Goal: Communication & Community: Answer question/provide support

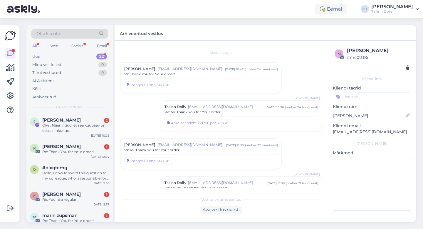
click at [43, 56] on div "Uus 22" at bounding box center [69, 56] width 77 height 8
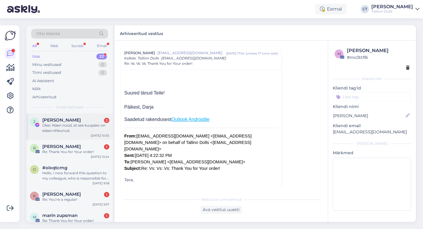
click at [69, 128] on div "Okei. Näen nüüd, et see kuupäev on edasi nihkunud." at bounding box center [75, 128] width 67 height 11
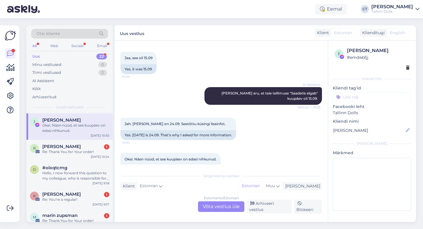
scroll to position [121, 0]
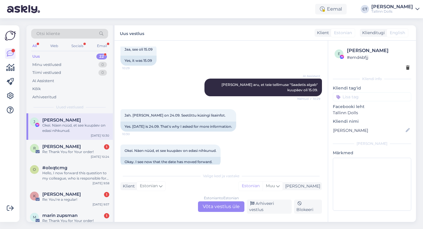
click at [219, 208] on div "Estonian to Estonian Võta vestlus üle" at bounding box center [221, 206] width 46 height 11
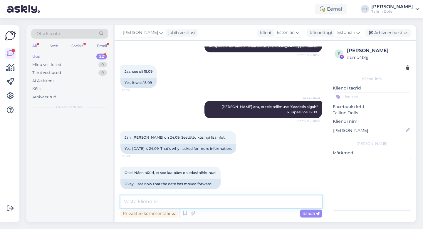
click at [220, 205] on textarea at bounding box center [221, 201] width 202 height 12
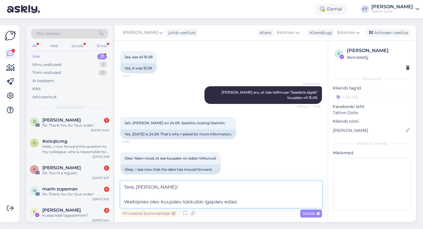
scroll to position [121, 0]
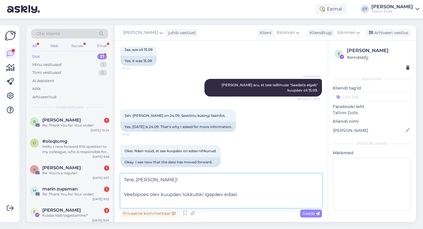
click at [246, 196] on textarea "Tere, [PERSON_NAME]! Veebipoes olev kuupäev lükkubki igapäev edasi." at bounding box center [221, 190] width 202 height 34
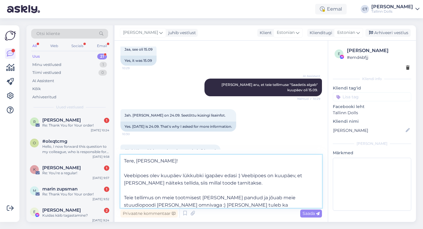
scroll to position [7, 0]
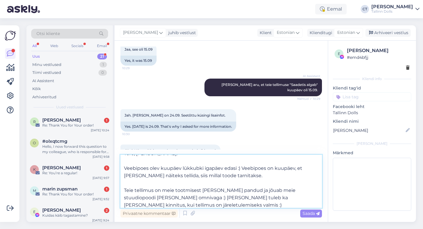
type textarea "Tere, [PERSON_NAME]! Veebipoes olev kuupäev lükkubki igapäev edasi :) Veebipoes…"
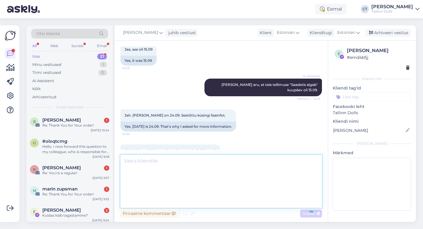
scroll to position [0, 0]
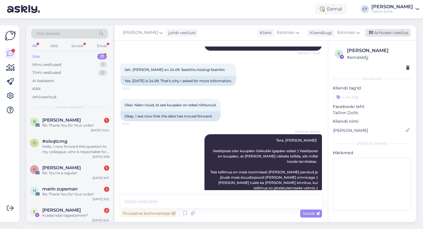
click at [389, 33] on div "Arhiveeri vestlus" at bounding box center [388, 33] width 45 height 8
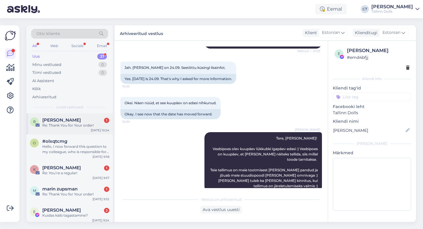
click at [75, 128] on div "r [PERSON_NAME] 1 Re: Thank You for Your order! [DATE] 10:24" at bounding box center [69, 123] width 86 height 21
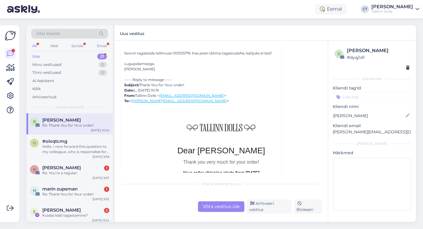
scroll to position [131, 0]
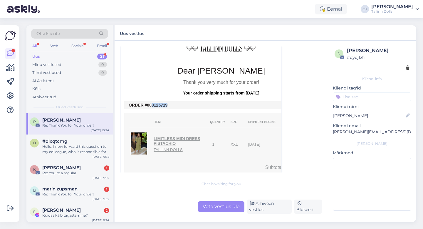
drag, startPoint x: 167, startPoint y: 106, endPoint x: 152, endPoint y: 106, distance: 15.6
click at [152, 106] on td "ORDER #000125719" at bounding box center [221, 105] width 185 height 5
copy td "0125719"
drag, startPoint x: 386, startPoint y: 130, endPoint x: 331, endPoint y: 132, distance: 55.6
click at [331, 132] on div "d [PERSON_NAME] # dyqj1xfi Kliendi info Kliendi tag'id Kliendi nimi [PERSON_NAM…" at bounding box center [372, 130] width 88 height 179
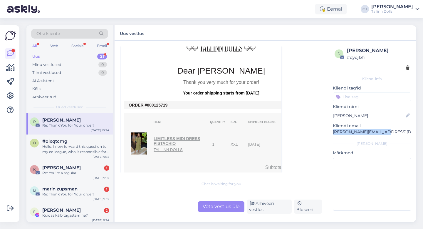
copy p "[PERSON_NAME][EMAIL_ADDRESS][DOMAIN_NAME]"
click at [231, 209] on div "Võta vestlus üle" at bounding box center [221, 206] width 46 height 11
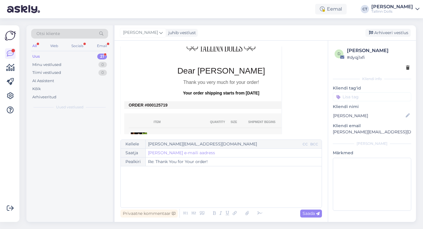
scroll to position [16, 0]
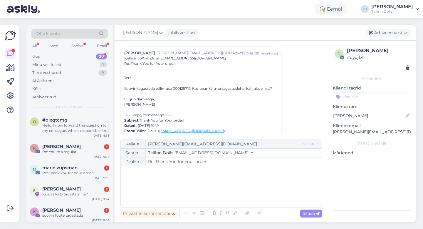
click at [221, 187] on div "﻿" at bounding box center [221, 186] width 195 height 35
click at [164, 187] on div "﻿" at bounding box center [221, 186] width 195 height 35
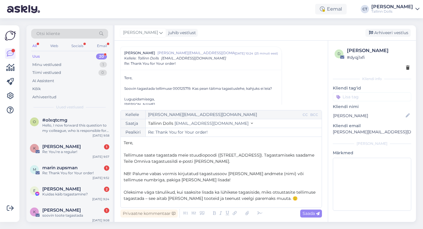
scroll to position [65, 0]
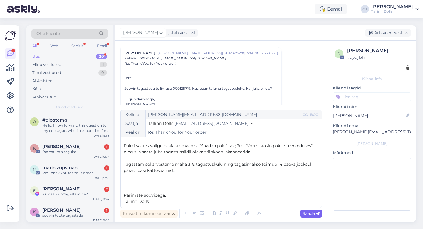
click at [308, 214] on span "Saada" at bounding box center [311, 212] width 17 height 5
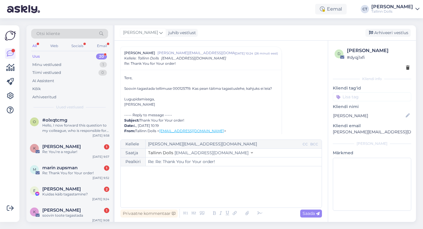
type input "Re: Thank You for Your order!"
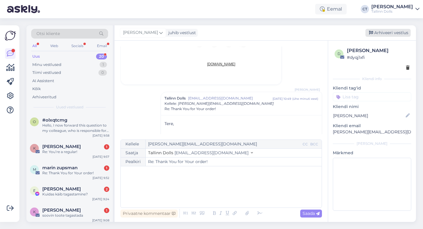
click at [396, 33] on div "Arhiveeri vestlus" at bounding box center [388, 33] width 45 height 8
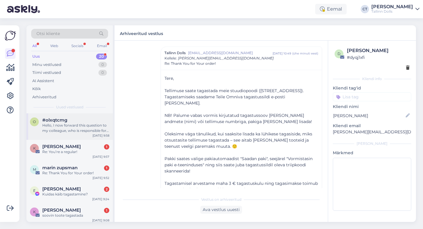
click at [70, 124] on div "Hello, I now forward this question to my colleague, who is responsible for this…" at bounding box center [75, 128] width 67 height 11
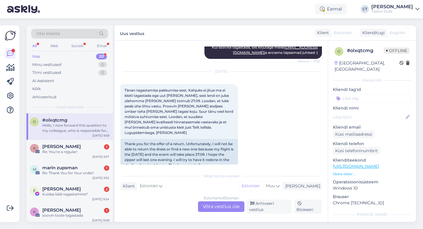
scroll to position [459, 0]
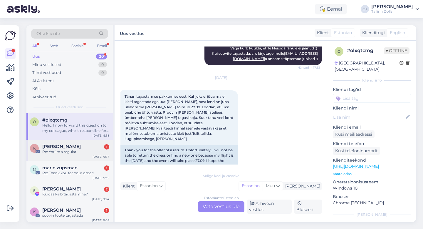
click at [78, 157] on div "k [PERSON_NAME] 1 Re: You’re a regular! [DATE] 9:57" at bounding box center [69, 150] width 86 height 21
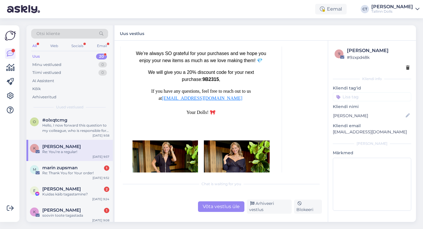
scroll to position [2918, 0]
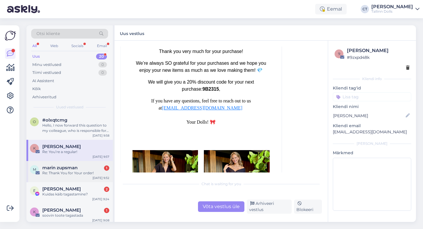
click at [70, 174] on div "Re: Thank You for Your order!" at bounding box center [75, 172] width 67 height 5
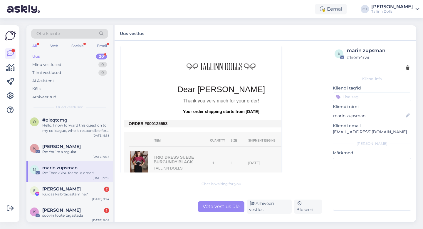
scroll to position [152, 0]
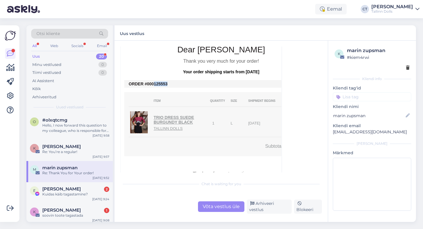
drag, startPoint x: 167, startPoint y: 84, endPoint x: 153, endPoint y: 83, distance: 14.4
click at [153, 83] on td "ORDER #000125553" at bounding box center [221, 83] width 185 height 5
copy td "125553"
click at [213, 206] on div "Võta vestlus üle" at bounding box center [221, 206] width 46 height 11
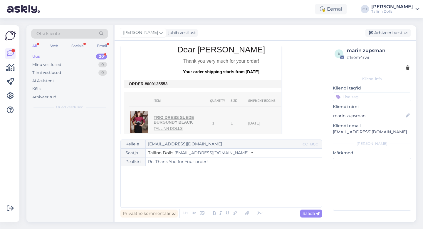
scroll to position [16, 0]
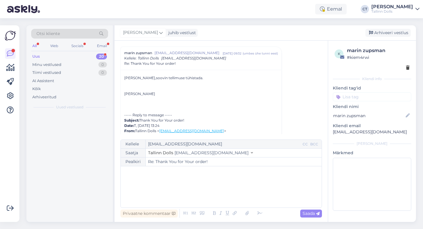
click at [215, 198] on div "﻿" at bounding box center [221, 186] width 195 height 35
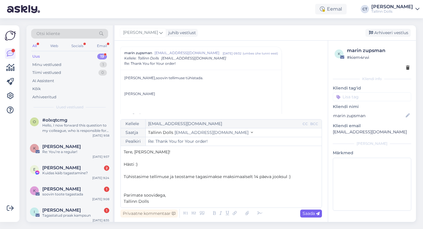
click at [309, 212] on span "Saada" at bounding box center [311, 212] width 17 height 5
type input "Re: Re: Thank You for Your order!"
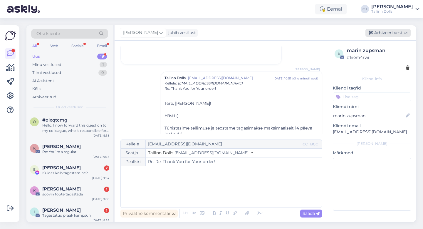
click at [388, 36] on div "Arhiveeri vestlus" at bounding box center [388, 33] width 45 height 8
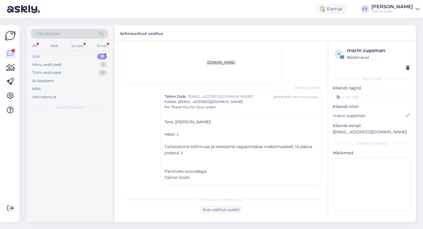
scroll to position [367, 0]
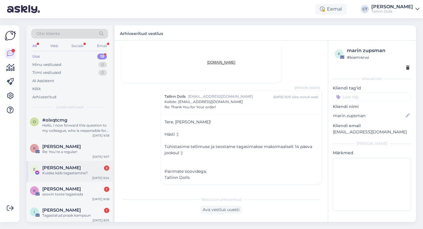
click at [62, 175] on div "Kuidas kàib tagastamine?" at bounding box center [75, 172] width 67 height 5
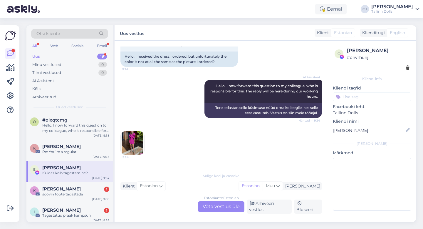
scroll to position [747, 0]
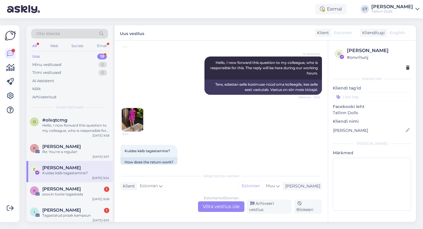
click at [137, 115] on img at bounding box center [133, 120] width 24 height 24
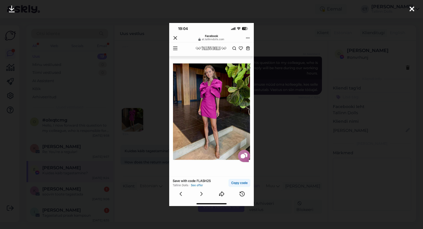
click at [412, 9] on icon at bounding box center [412, 10] width 5 height 8
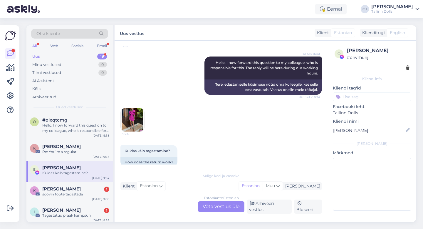
scroll to position [747, 0]
click at [225, 214] on div "Vestlus algas [DATE] Tere, tegin tellimuse aga vaatan et [GEOGRAPHIC_DATA] vàga…" at bounding box center [221, 131] width 213 height 181
click at [226, 209] on div "Estonian to Estonian Võta vestlus üle" at bounding box center [221, 206] width 46 height 11
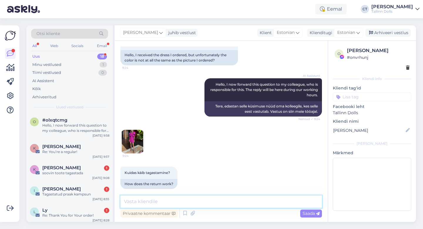
click at [225, 204] on textarea at bounding box center [221, 201] width 202 height 12
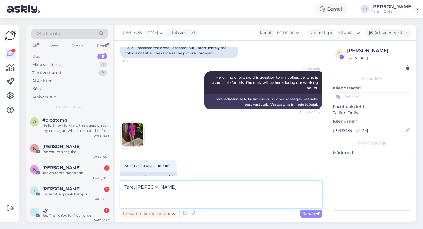
scroll to position [740, 0]
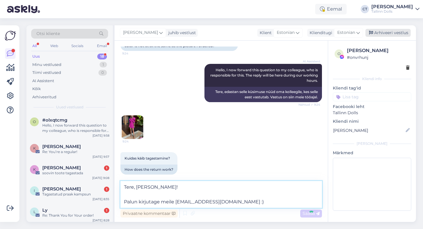
type textarea "Tere, [PERSON_NAME]! Palun kirjutage meile [EMAIL_ADDRESS][DOMAIN_NAME] :)"
click at [385, 31] on div "Arhiveeri vestlus" at bounding box center [388, 33] width 45 height 8
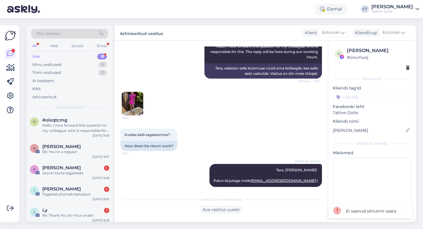
click at [187, 187] on div "[PERSON_NAME], [PERSON_NAME]! Palun kirjutage meile [EMAIL_ADDRESS][DOMAIN_NAME…" at bounding box center [221, 175] width 202 height 36
click at [215, 208] on div "Ava vestlus uuesti" at bounding box center [221, 209] width 42 height 8
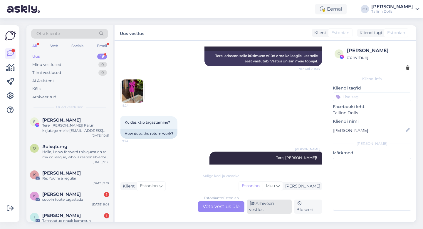
click at [269, 209] on div "Arhiveeri vestlus" at bounding box center [269, 206] width 45 height 14
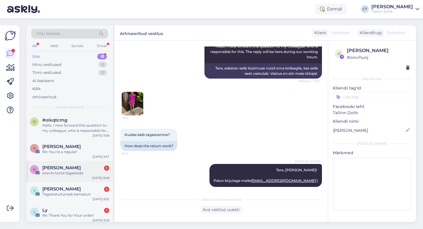
click at [68, 165] on div "[PERSON_NAME] 1" at bounding box center [75, 167] width 67 height 5
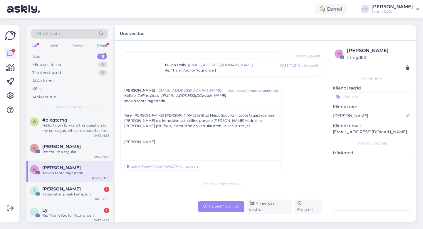
scroll to position [30, 0]
click at [202, 70] on span "Re: Thank You for Your order!" at bounding box center [190, 69] width 51 height 5
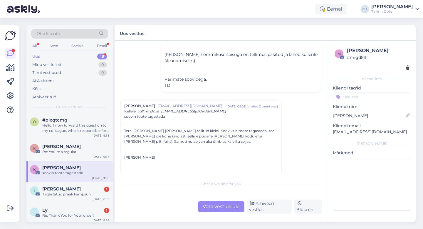
scroll to position [106, 0]
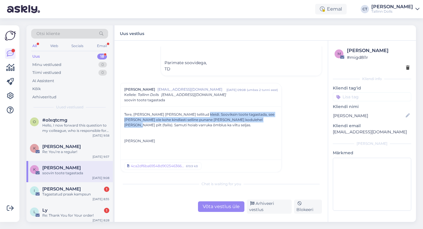
drag, startPoint x: 192, startPoint y: 113, endPoint x: 239, endPoint y: 118, distance: 47.2
click at [239, 118] on div "Tere, [PERSON_NAME] [PERSON_NAME] tellitud kleidi. Sooviksin toote tagastada, s…" at bounding box center [201, 133] width 154 height 42
copy div "Sooviksin toote tagastada, see [PERSON_NAME] ole kohe kindlasti selline punane …"
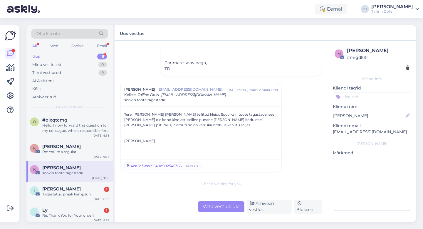
click at [180, 166] on div "4ca2df6ba69548d9025463663607.jpeg" at bounding box center [157, 165] width 53 height 5
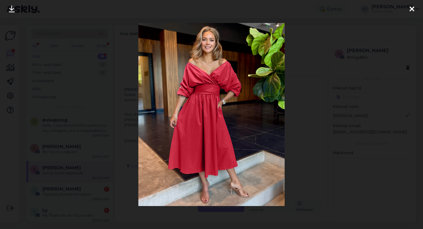
click at [412, 9] on icon at bounding box center [412, 10] width 5 height 8
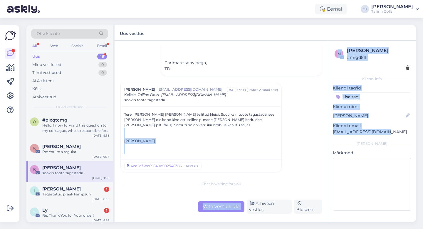
drag, startPoint x: 386, startPoint y: 131, endPoint x: 326, endPoint y: 131, distance: 59.6
click at [326, 131] on div "Vestlus algas [PERSON_NAME] [EMAIL_ADDRESS][DOMAIN_NAME] [DATE] 11:08 ( 2 päeva…" at bounding box center [265, 131] width 301 height 181
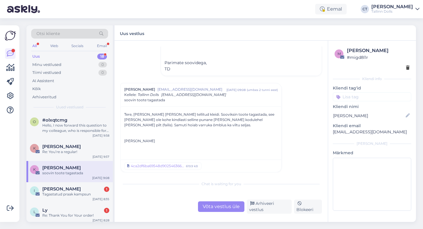
click at [330, 137] on div "m [PERSON_NAME] # migd8l1r Kliendi info Kliendi tag'id Kliendi nimi [PERSON_NAM…" at bounding box center [372, 130] width 88 height 179
drag, startPoint x: 386, startPoint y: 134, endPoint x: 331, endPoint y: 133, distance: 54.7
click at [331, 133] on div "m [PERSON_NAME] # migd8l1r Kliendi info Kliendi tag'id Kliendi nimi [PERSON_NAM…" at bounding box center [372, 130] width 88 height 179
copy p "[EMAIL_ADDRESS][DOMAIN_NAME]"
click at [226, 204] on div "Võta vestlus üle" at bounding box center [221, 206] width 46 height 11
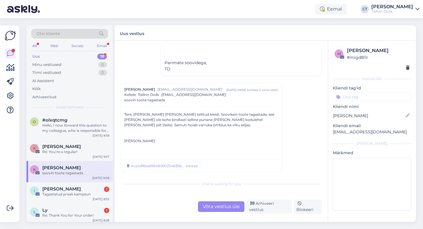
scroll to position [143, 0]
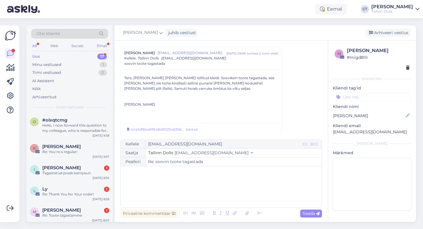
click at [225, 192] on div "﻿" at bounding box center [221, 186] width 195 height 35
click at [194, 192] on div "﻿" at bounding box center [221, 186] width 195 height 35
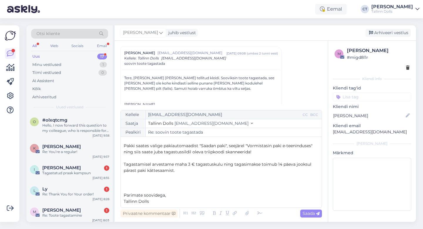
scroll to position [0, 0]
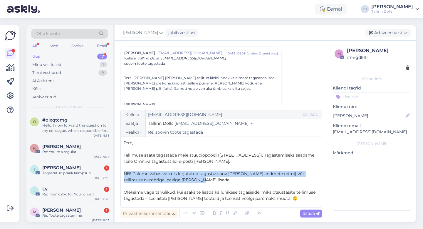
drag, startPoint x: 192, startPoint y: 180, endPoint x: 124, endPoint y: 173, distance: 67.9
click at [124, 173] on p "NB! Palume vabas vormis kirjutatud tagastussoov [PERSON_NAME] andmete (nimi) võ…" at bounding box center [221, 176] width 195 height 12
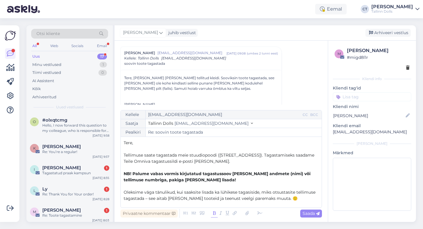
click at [213, 213] on icon at bounding box center [214, 213] width 7 height 8
click at [314, 211] on span "Saada" at bounding box center [311, 212] width 17 height 5
type input "Re: Re: soovin toote tagastada"
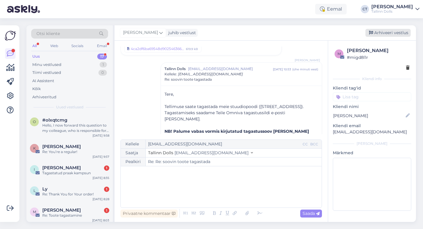
click at [386, 34] on div "Arhiveeri vestlus" at bounding box center [388, 33] width 45 height 8
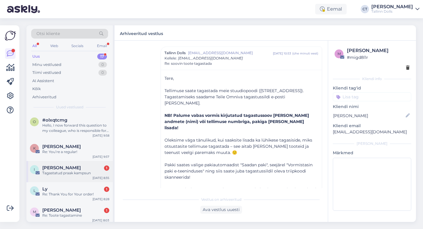
click at [68, 177] on div "I [PERSON_NAME] 1 Tagastatud praak kampsun [DATE] 8:35" at bounding box center [69, 171] width 86 height 21
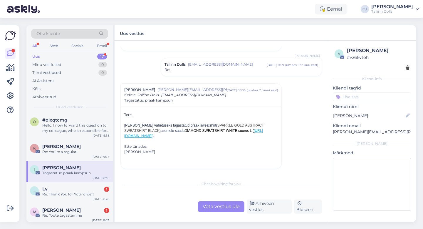
scroll to position [144, 0]
click at [71, 194] on div "Re: Thank You for Your order!" at bounding box center [75, 193] width 67 height 5
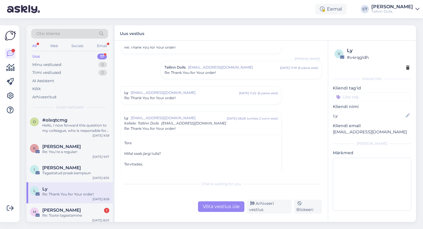
scroll to position [133, 0]
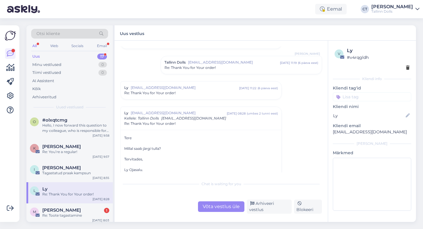
click at [177, 83] on div "Ly [EMAIL_ADDRESS][DOMAIN_NAME] [DATE] 11:22 ( 6 päeva eest ) Re: Thank You for…" at bounding box center [201, 90] width 161 height 18
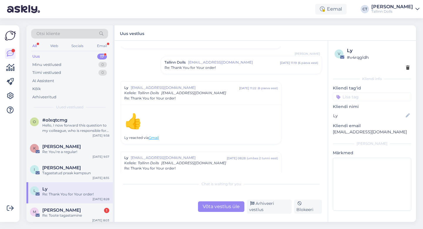
scroll to position [125, 0]
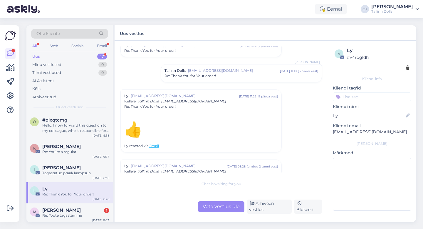
click at [223, 68] on span "[EMAIL_ADDRESS][DOMAIN_NAME]" at bounding box center [234, 70] width 92 height 5
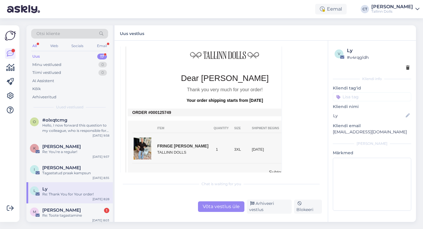
scroll to position [388, 0]
click at [215, 212] on div "Võta vestlus üle" at bounding box center [221, 206] width 46 height 11
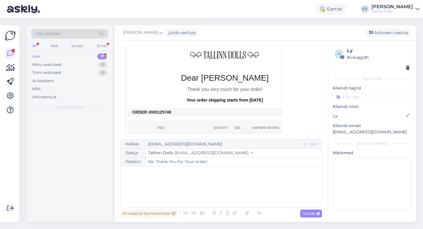
scroll to position [295, 0]
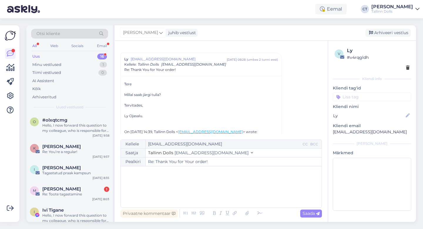
click at [211, 183] on div "﻿" at bounding box center [221, 186] width 195 height 35
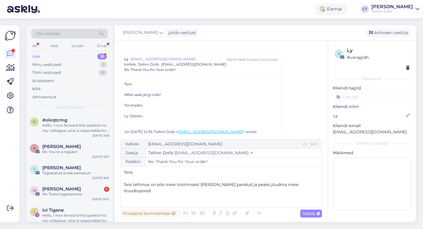
click at [263, 185] on span "Teie tellimus on eile meie tootmisest [PERSON_NAME] pandud ja peaks jõudma meie…" at bounding box center [212, 187] width 176 height 11
drag, startPoint x: 218, startPoint y: 195, endPoint x: 284, endPoint y: 184, distance: 67.2
click at [284, 184] on div "Tere, ﻿ Teie tellimus on eile meie tootmisest [PERSON_NAME] pandud ja peaks jõu…" at bounding box center [221, 186] width 195 height 35
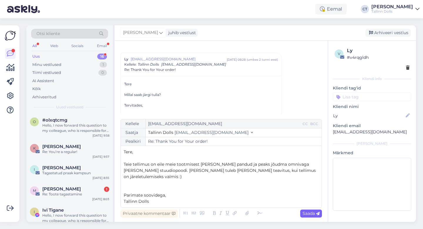
click at [312, 213] on span "Saada" at bounding box center [311, 212] width 17 height 5
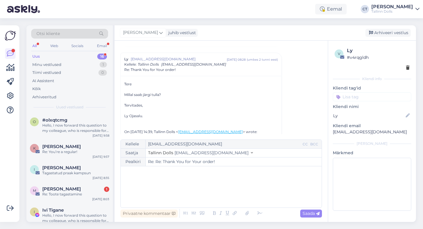
type input "Re: Thank You for Your order!"
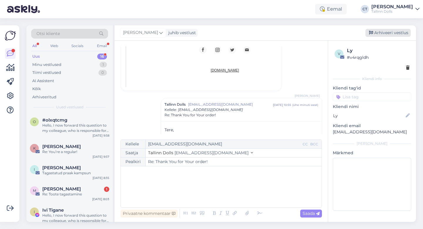
click at [401, 35] on div "Arhiveeri vestlus" at bounding box center [388, 33] width 45 height 8
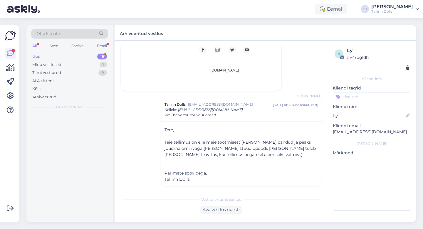
scroll to position [617, 0]
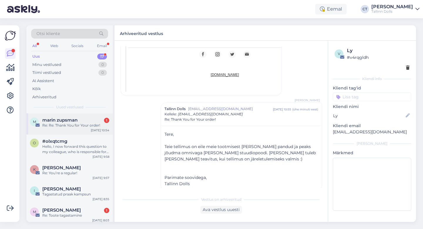
click at [62, 122] on span "marin zupsman" at bounding box center [59, 119] width 35 height 5
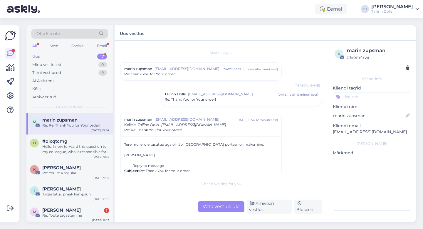
scroll to position [33, 0]
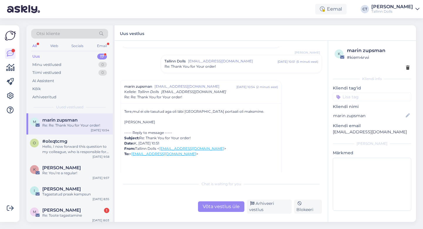
click at [216, 210] on div "Võta vestlus üle" at bounding box center [221, 206] width 46 height 11
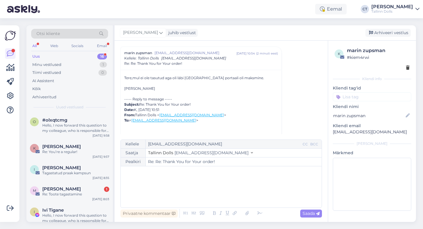
click at [215, 195] on div "﻿" at bounding box center [221, 186] width 195 height 35
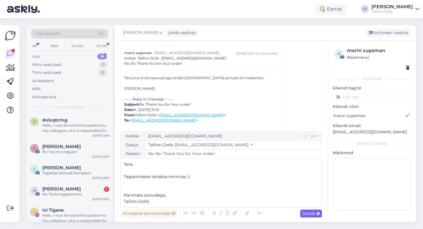
click at [317, 210] on div "Saada" at bounding box center [311, 213] width 22 height 8
type input "Re: Re: Re: Thank You for Your order!"
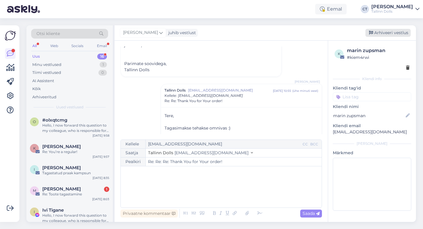
click at [404, 33] on div "Arhiveeri vestlus" at bounding box center [388, 33] width 45 height 8
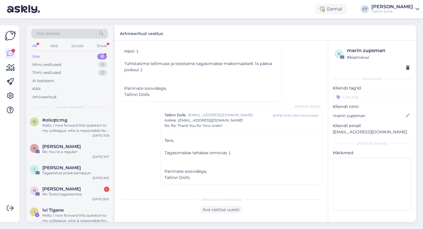
scroll to position [22, 0]
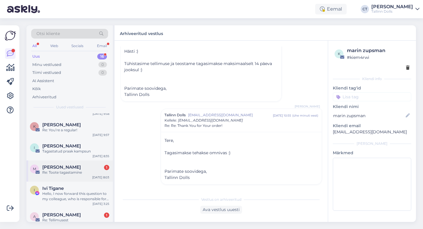
click at [76, 171] on div "Re: Toote tagastamine" at bounding box center [75, 172] width 67 height 5
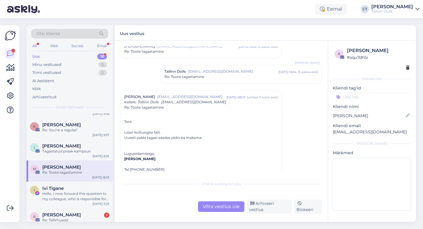
scroll to position [162, 0]
click at [190, 69] on span "[EMAIL_ADDRESS][DOMAIN_NAME]" at bounding box center [233, 70] width 90 height 5
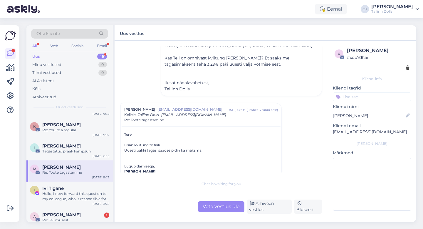
scroll to position [239, 0]
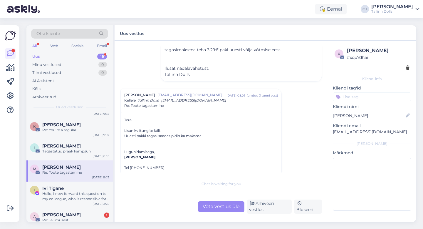
click at [217, 203] on div "Võta vestlus üle" at bounding box center [221, 206] width 46 height 11
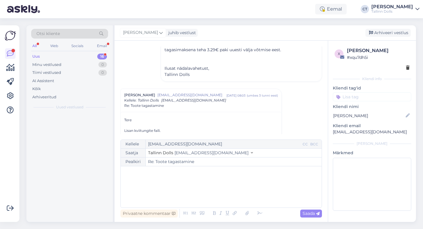
scroll to position [0, 0]
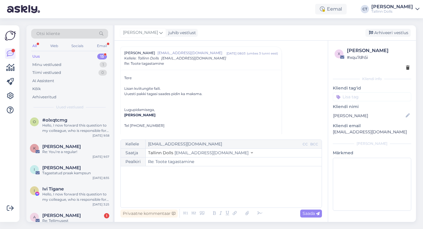
click at [213, 190] on div "﻿" at bounding box center [221, 186] width 195 height 35
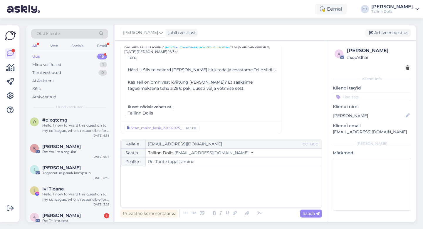
scroll to position [380, 0]
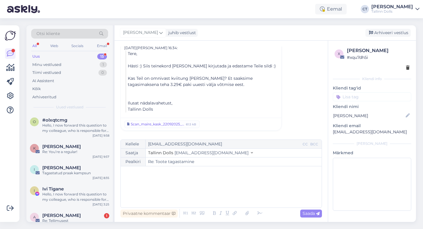
click at [172, 127] on link "Scan_maire_kask_22092025_2736_001 (1).pdf 61.5 kB" at bounding box center [162, 124] width 76 height 8
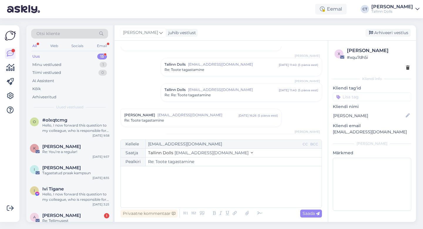
click at [156, 122] on span "Re: Toote tagastamine" at bounding box center [144, 120] width 40 height 5
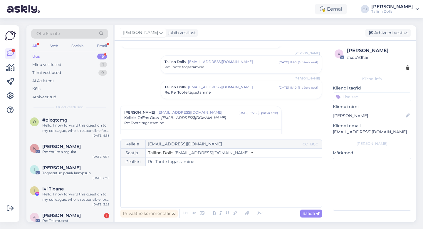
scroll to position [46, 0]
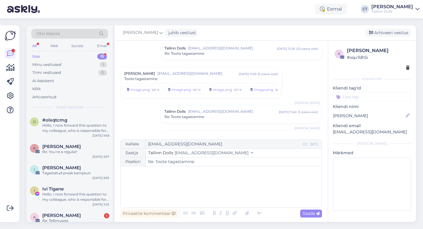
click at [172, 73] on span "[EMAIL_ADDRESS][DOMAIN_NAME]" at bounding box center [197, 73] width 81 height 5
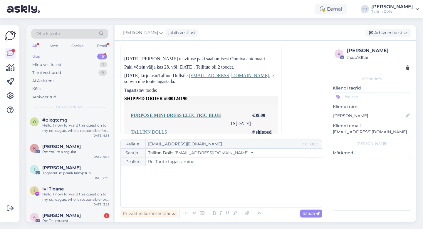
scroll to position [122, 0]
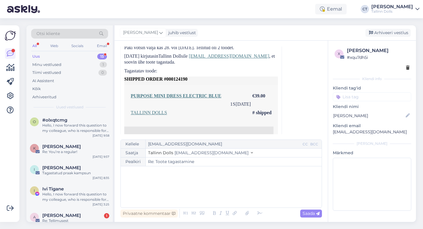
click at [161, 180] on div "﻿" at bounding box center [221, 186] width 195 height 35
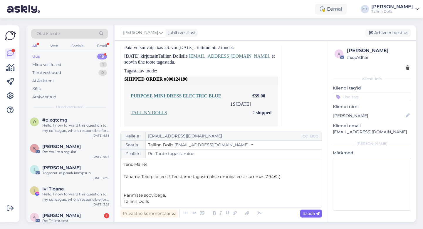
click at [318, 214] on icon at bounding box center [318, 214] width 4 height 4
type input "Re: Toote tagastamine"
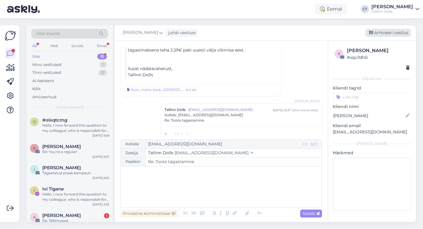
click at [397, 34] on div "Arhiveeri vestlus" at bounding box center [388, 33] width 45 height 8
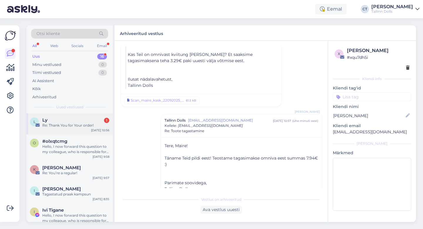
click at [87, 133] on div "L Ly 1 Re: Thank You for Your order! [DATE] 10:56" at bounding box center [69, 123] width 86 height 21
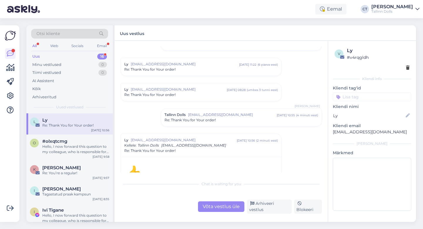
scroll to position [180, 0]
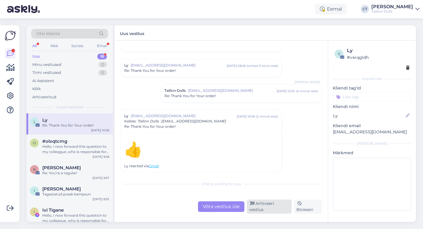
click at [263, 207] on div "Arhiveeri vestlus" at bounding box center [269, 206] width 45 height 14
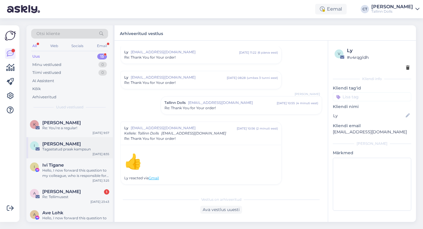
scroll to position [28, 0]
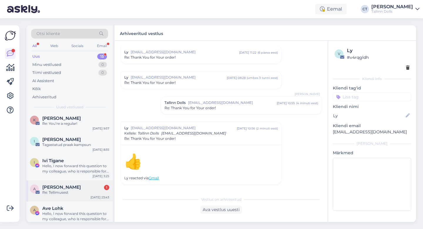
click at [69, 192] on div "Re: Tellimusest" at bounding box center [75, 192] width 67 height 5
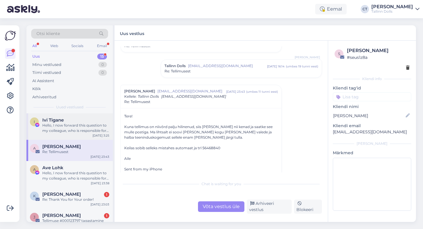
scroll to position [70, 0]
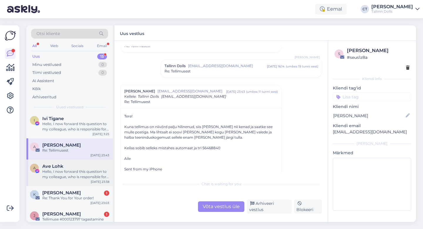
click at [73, 177] on div "Hello, I now forward this question to my colleague, who is responsible for this…" at bounding box center [75, 174] width 67 height 11
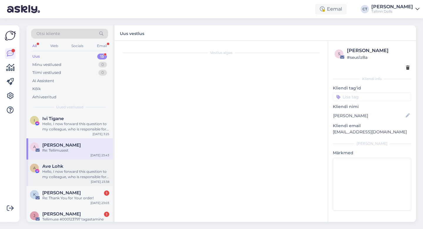
scroll to position [0, 0]
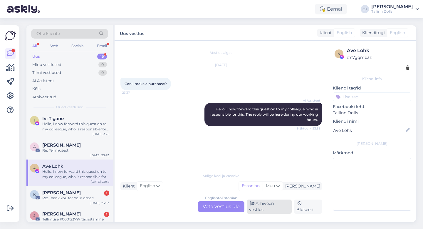
click at [266, 209] on div "Arhiveeri vestlus" at bounding box center [269, 206] width 45 height 14
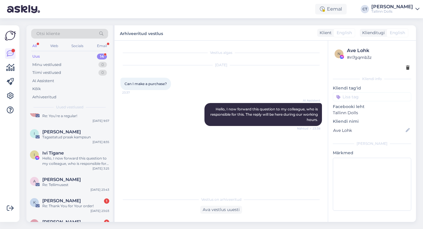
scroll to position [59, 0]
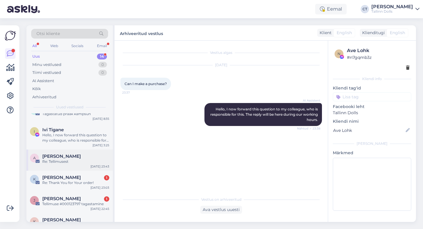
click at [88, 164] on div "A Aile Kask Re: Tellimusest [DATE] 23:43" at bounding box center [69, 159] width 86 height 21
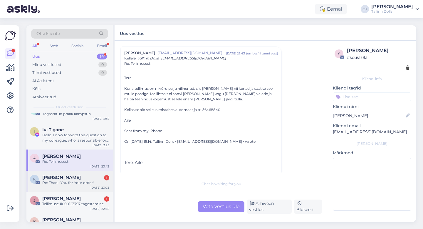
click at [87, 176] on div "[PERSON_NAME] 1" at bounding box center [75, 177] width 67 height 5
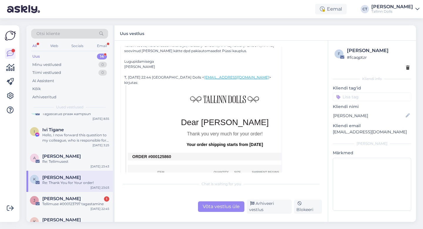
scroll to position [100, 0]
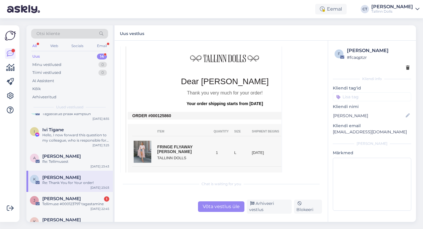
drag, startPoint x: 173, startPoint y: 113, endPoint x: 153, endPoint y: 110, distance: 19.5
click at [153, 112] on tbody "ORDER #000125860" at bounding box center [225, 116] width 194 height 8
copy tbody "00125860"
click at [213, 209] on div "Võta vestlus üle" at bounding box center [221, 206] width 46 height 11
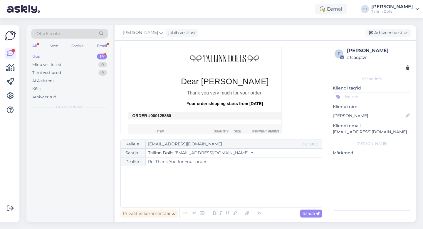
scroll to position [0, 0]
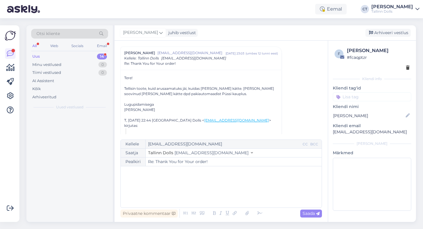
click at [215, 194] on div "﻿" at bounding box center [221, 186] width 195 height 35
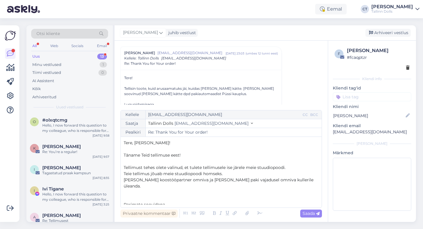
scroll to position [3, 0]
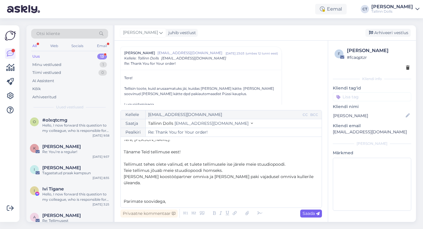
click at [312, 213] on span "Saada" at bounding box center [311, 212] width 17 height 5
type input "Re: Re: Thank You for Your order!"
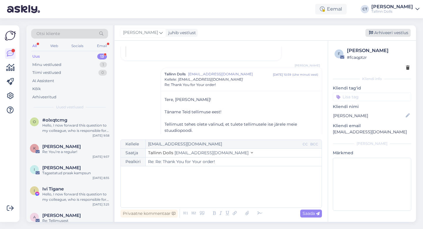
scroll to position [0, 0]
click at [387, 33] on div "Arhiveeri vestlus" at bounding box center [388, 33] width 45 height 8
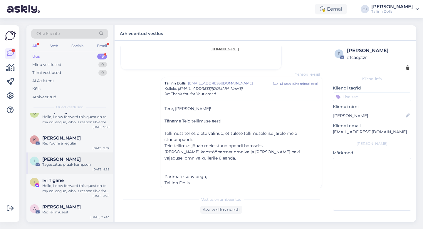
scroll to position [9, 0]
click at [77, 184] on div "Hello, I now forward this question to my colleague, who is responsible for this…" at bounding box center [75, 187] width 67 height 11
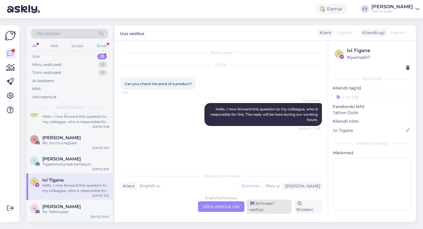
click at [262, 205] on div "Arhiveeri vestlus" at bounding box center [269, 206] width 45 height 14
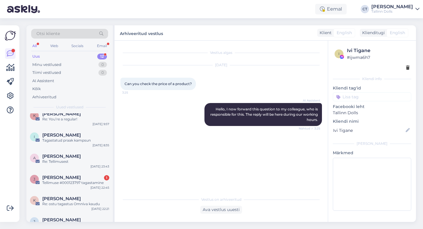
scroll to position [33, 0]
click at [76, 179] on div "Tellimuse #000123797 tagastamine" at bounding box center [75, 181] width 67 height 5
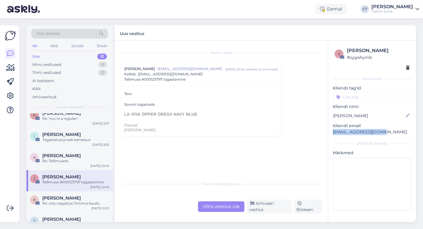
drag, startPoint x: 384, startPoint y: 133, endPoint x: 330, endPoint y: 133, distance: 53.8
click at [330, 133] on div "s Jama Turvis # syg4hymb Kliendi info Kliendi tag'id Kliendi nimi Jama Turvis K…" at bounding box center [372, 130] width 88 height 179
copy p "[EMAIL_ADDRESS][DOMAIN_NAME]"
click at [222, 207] on div "Võta vestlus üle" at bounding box center [221, 206] width 46 height 11
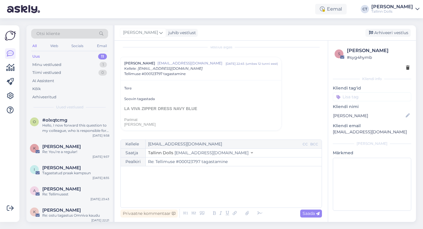
click at [214, 186] on div "﻿" at bounding box center [221, 186] width 195 height 35
click at [162, 186] on div "﻿" at bounding box center [221, 186] width 195 height 35
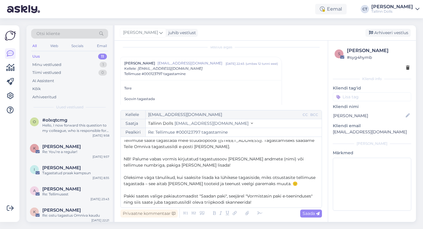
scroll to position [9, 0]
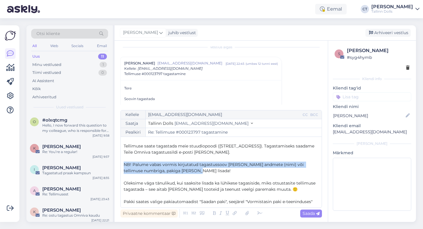
drag, startPoint x: 187, startPoint y: 172, endPoint x: 119, endPoint y: 163, distance: 68.8
click at [119, 163] on div "Vestlus algas Jama Turvis [EMAIL_ADDRESS][DOMAIN_NAME] [DATE] 22:45 ( umbes 12 …" at bounding box center [221, 131] width 213 height 181
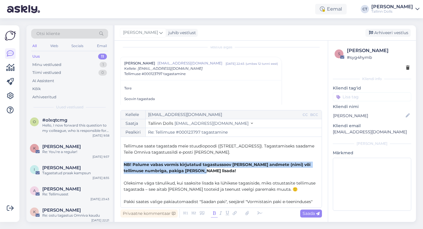
click at [213, 213] on icon at bounding box center [214, 213] width 7 height 8
click at [311, 214] on span "Saada" at bounding box center [311, 212] width 17 height 5
type input "Re: Tellimuse #000123797 tagastamine"
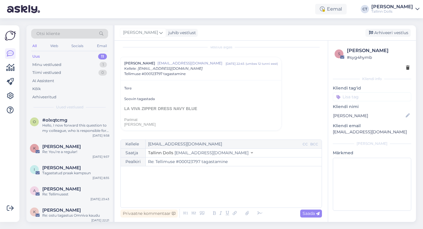
scroll to position [0, 0]
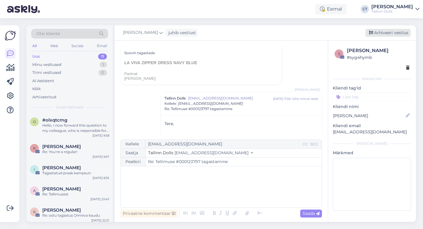
click at [380, 33] on div "Arhiveeri vestlus" at bounding box center [388, 33] width 45 height 8
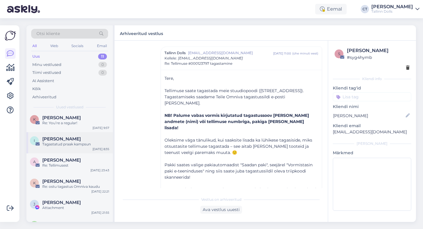
scroll to position [29, 0]
click at [71, 181] on div "[PERSON_NAME]" at bounding box center [75, 180] width 67 height 5
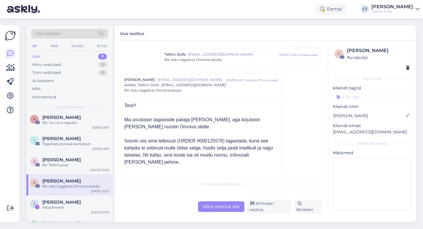
scroll to position [48, 0]
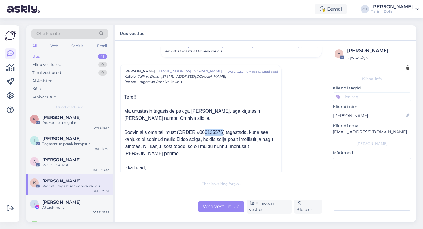
drag, startPoint x: 222, startPoint y: 133, endPoint x: 204, endPoint y: 132, distance: 18.2
click at [204, 132] on div "Soovin siis oma tellimust (ORDER #000125576) tagastada, kuna see kahjuks ei sob…" at bounding box center [201, 143] width 154 height 28
copy div "0125576"
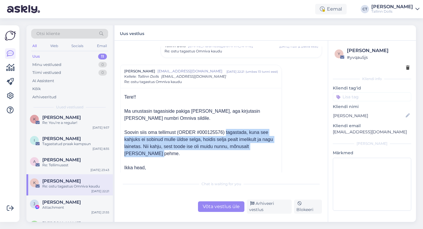
drag, startPoint x: 225, startPoint y: 132, endPoint x: 229, endPoint y: 151, distance: 20.1
click at [229, 151] on div "Soovin siis oma tellimust (ORDER #000125576) tagastada, kuna see kahjuks ei sob…" at bounding box center [201, 143] width 154 height 28
copy div "tagastada, kuna see kahjuks ei sobinud mulle üldse selga, hoidis selja pealt im…"
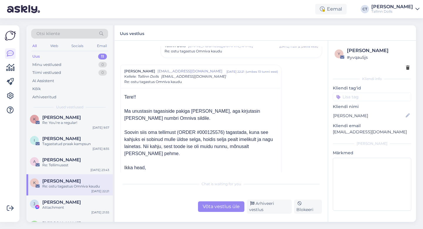
click at [206, 207] on div "Võta vestlus üle" at bounding box center [221, 206] width 46 height 11
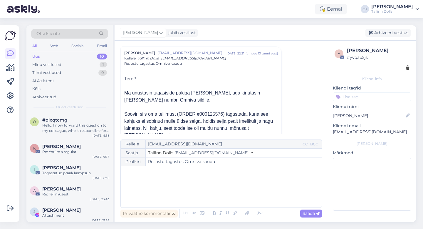
click at [212, 196] on div "﻿" at bounding box center [221, 186] width 195 height 35
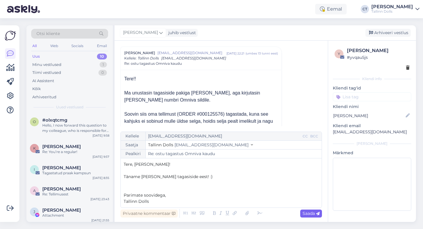
click at [315, 210] on span "Saada" at bounding box center [311, 212] width 17 height 5
type input "Re: ostu tagastus Omniva kaudu"
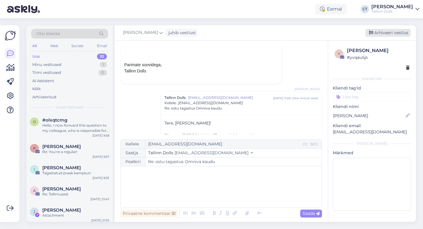
click at [386, 36] on div "Arhiveeri vestlus" at bounding box center [388, 33] width 45 height 8
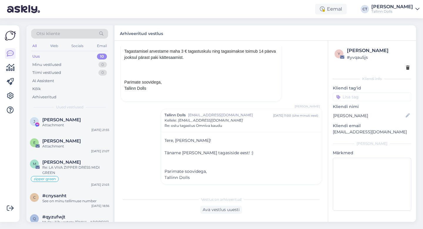
scroll to position [126, 0]
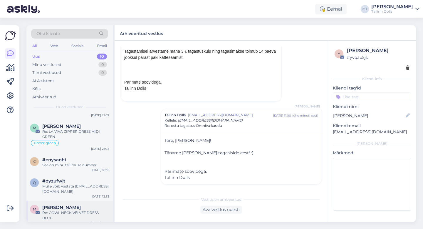
click at [53, 209] on span "[PERSON_NAME]" at bounding box center [61, 207] width 38 height 5
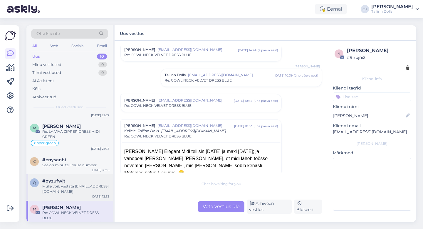
click at [57, 188] on div "Mulle võib vastata [EMAIL_ADDRESS][DOMAIN_NAME]" at bounding box center [75, 188] width 67 height 11
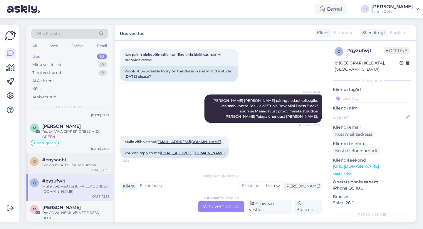
click at [73, 167] on div "See on minu tellimuse number" at bounding box center [75, 164] width 67 height 5
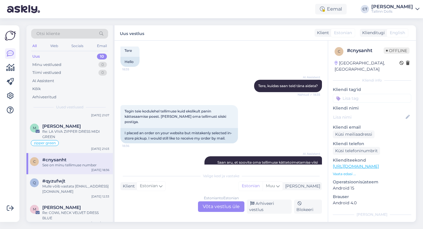
scroll to position [0, 0]
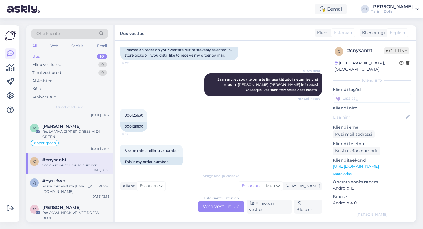
click at [229, 211] on div "Estonian to Estonian Võta vestlus üle" at bounding box center [221, 206] width 46 height 11
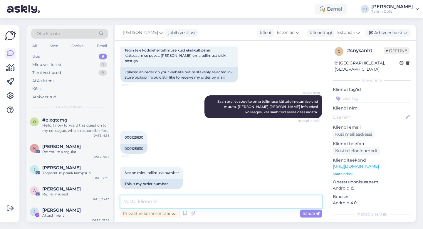
click at [234, 205] on textarea at bounding box center [221, 201] width 202 height 12
type textarea "Tere, milline omniva Teile sobida võiks? :)"
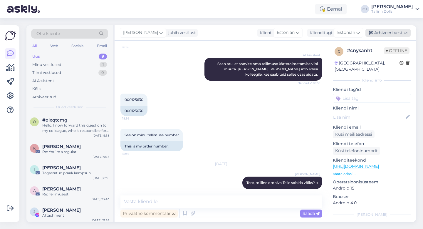
click at [398, 34] on div "Arhiveeri vestlus" at bounding box center [388, 33] width 45 height 8
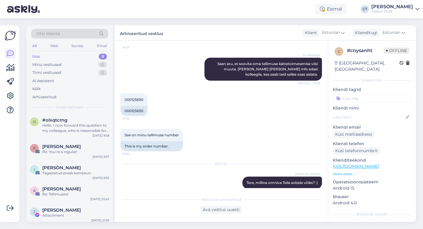
scroll to position [105, 0]
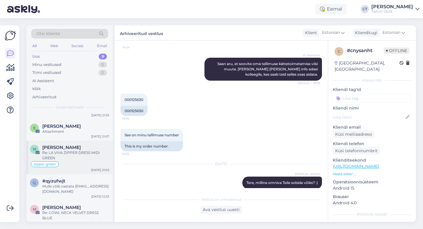
click at [75, 158] on div "Re: LA VIVA ZIPPER DRESS MIDI GREEN" at bounding box center [75, 155] width 67 height 11
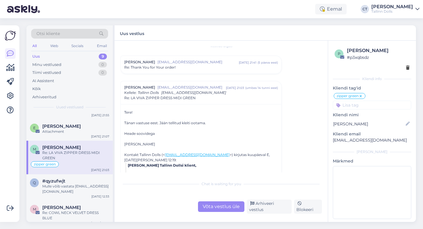
scroll to position [0, 0]
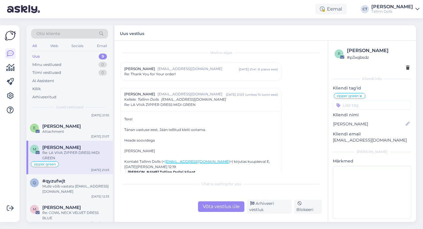
click at [214, 205] on div "Võta vestlus üle" at bounding box center [221, 206] width 46 height 11
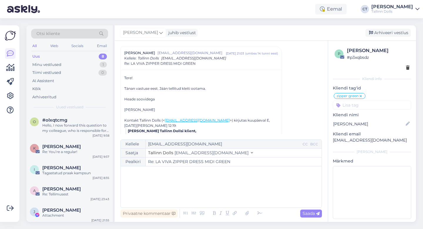
click at [211, 190] on div "﻿" at bounding box center [221, 186] width 195 height 35
click at [178, 180] on div "﻿" at bounding box center [221, 186] width 195 height 35
click at [159, 192] on div "﻿" at bounding box center [221, 186] width 195 height 35
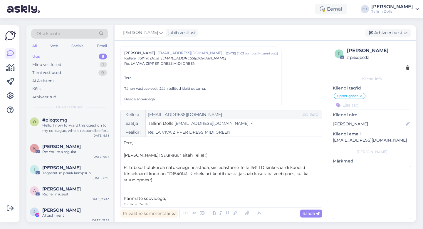
click at [189, 175] on span "Kinkekaardi kood on TD1540141. Kinkekaart kehtib aasta ja saab kasutada veebipo…" at bounding box center [217, 176] width 186 height 11
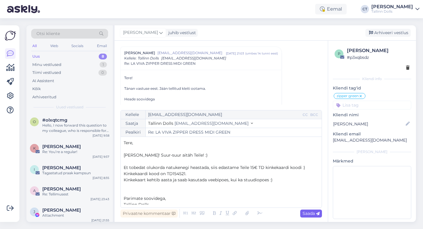
click at [315, 214] on span "Saada" at bounding box center [311, 212] width 17 height 5
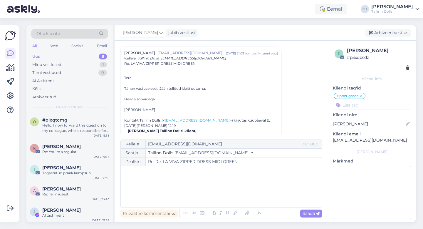
type input "Re: LA VIVA ZIPPER DRESS MIDI GREEN"
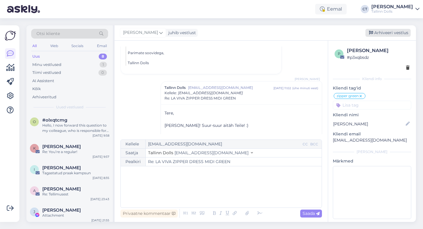
click at [384, 31] on div "Arhiveeri vestlus" at bounding box center [388, 33] width 45 height 8
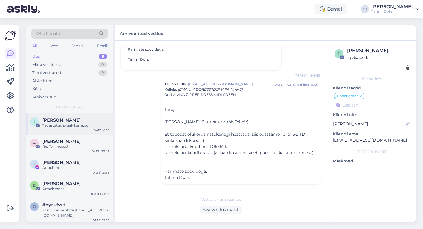
scroll to position [48, 0]
click at [76, 166] on div "Attachment" at bounding box center [75, 166] width 67 height 5
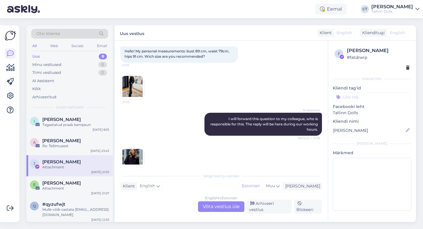
scroll to position [1290, 0]
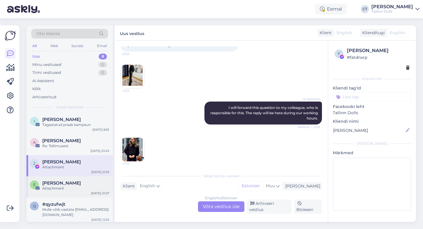
click at [73, 191] on div "E Eliise Pungas Attachment [DATE] 21:07" at bounding box center [69, 186] width 86 height 21
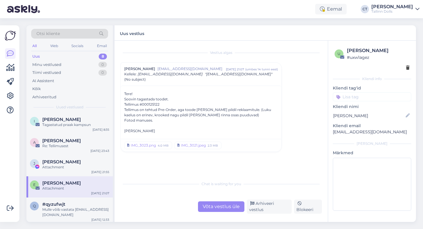
click at [229, 207] on div "Võta vestlus üle" at bounding box center [221, 206] width 46 height 11
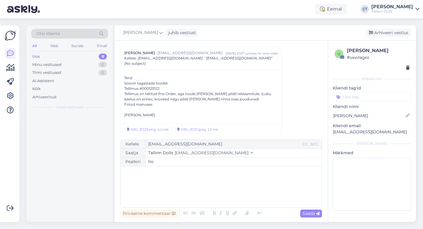
click at [226, 188] on div "﻿" at bounding box center [221, 186] width 195 height 35
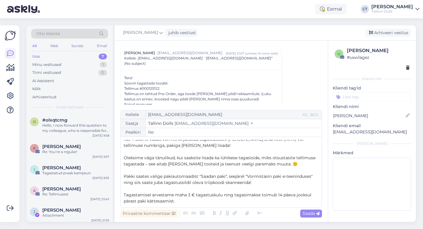
scroll to position [28, 0]
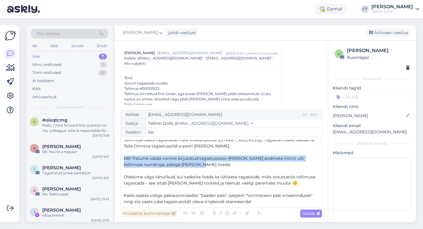
drag, startPoint x: 192, startPoint y: 163, endPoint x: 123, endPoint y: 153, distance: 70.4
click at [123, 153] on div "Kellele [EMAIL_ADDRESS][DOMAIN_NAME] CC BCC Saatja Tallinn Dolls [EMAIL_ADDRESS…" at bounding box center [221, 159] width 202 height 98
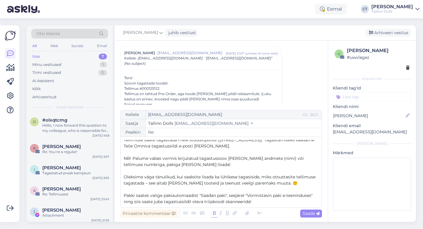
click at [213, 212] on icon at bounding box center [214, 213] width 7 height 8
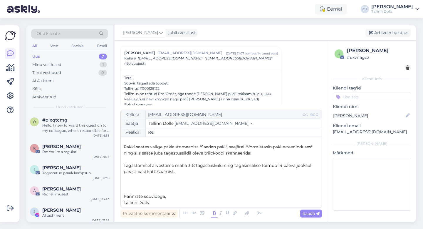
scroll to position [77, 0]
click at [313, 214] on span "Saada" at bounding box center [311, 212] width 17 height 5
type input "Re:"
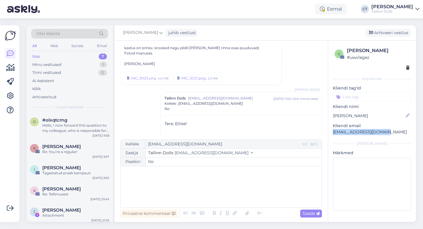
drag, startPoint x: 387, startPoint y: 131, endPoint x: 329, endPoint y: 131, distance: 57.9
click at [329, 131] on div "u Eliise Pungas # uxw1agez Kliendi info Kliendi tag'id Kliendi nimi [PERSON_NAM…" at bounding box center [372, 130] width 88 height 179
copy p "[EMAIL_ADDRESS][DOMAIN_NAME]"
click at [388, 27] on div "[PERSON_NAME] juhib vestlust [GEOGRAPHIC_DATA] vestlus" at bounding box center [265, 32] width 301 height 15
click at [388, 34] on div "Arhiveeri vestlus" at bounding box center [388, 33] width 45 height 8
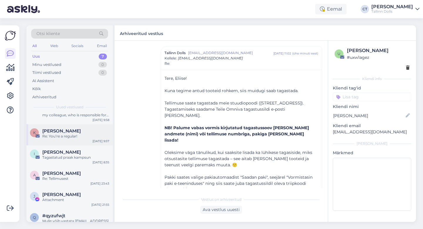
scroll to position [0, 0]
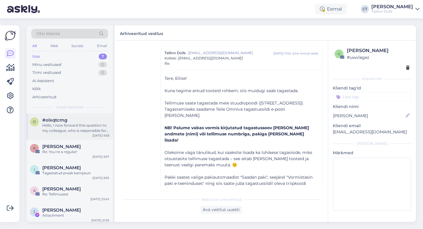
click at [72, 125] on div "Hello, I now forward this question to my colleague, who is responsible for this…" at bounding box center [75, 128] width 67 height 11
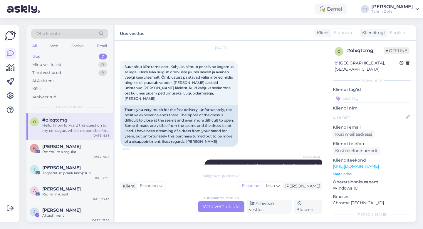
scroll to position [258, 0]
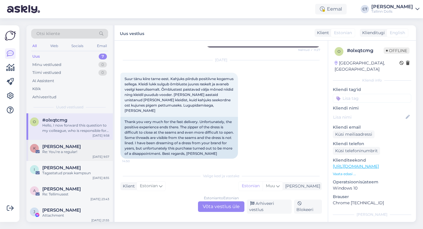
click at [45, 152] on div "Re: You’re a regular!" at bounding box center [75, 151] width 67 height 5
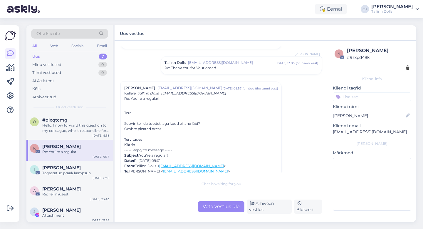
scroll to position [2541, 0]
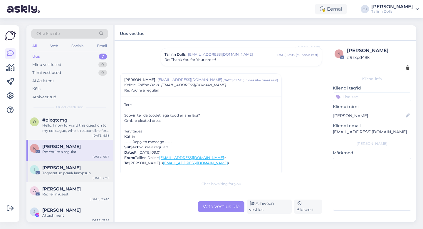
click at [51, 176] on div "I [PERSON_NAME] Tagastatud praak kampsun [DATE] 8:35" at bounding box center [69, 171] width 86 height 21
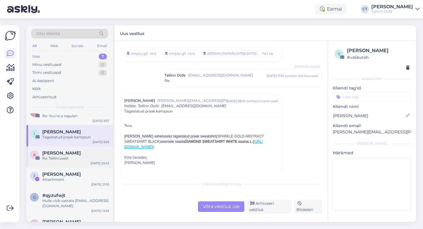
scroll to position [37, 0]
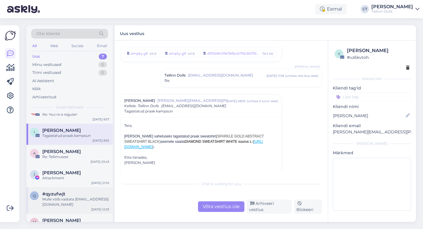
click at [64, 196] on div "Mulle võib vastata [EMAIL_ADDRESS][DOMAIN_NAME]" at bounding box center [75, 201] width 67 height 11
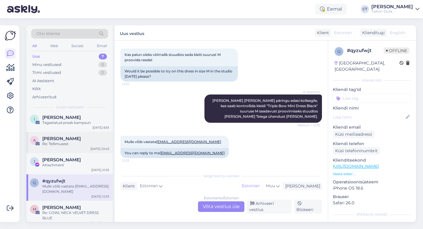
scroll to position [0, 0]
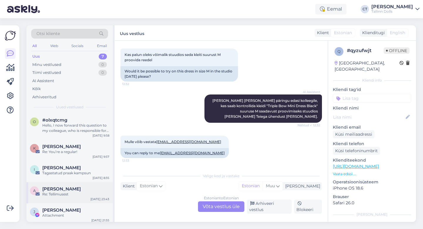
click at [76, 189] on div "[PERSON_NAME]" at bounding box center [75, 188] width 67 height 5
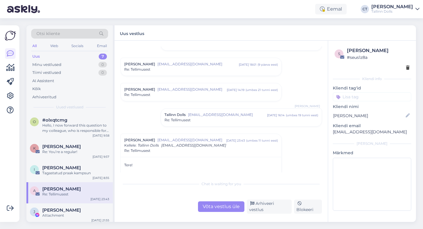
click at [211, 205] on div "Võta vestlus üle" at bounding box center [221, 206] width 46 height 11
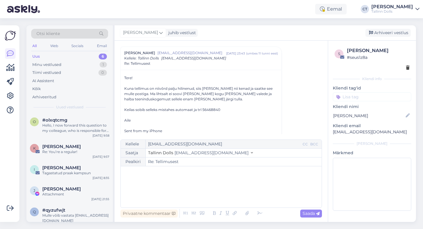
click at [211, 190] on div "﻿" at bounding box center [221, 186] width 195 height 35
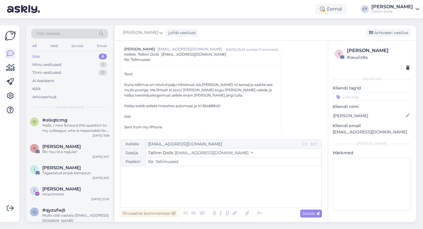
scroll to position [399, 0]
click at [203, 104] on div "Keilas sobib selleks mistahes automaat ja trl 56468840" at bounding box center [201, 105] width 154 height 5
click at [187, 186] on div "﻿" at bounding box center [221, 186] width 195 height 35
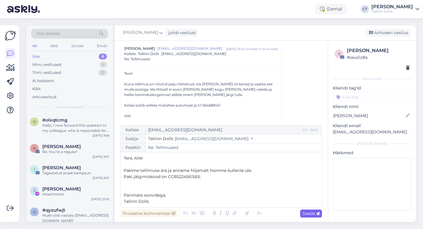
click at [303, 212] on span "Saada" at bounding box center [311, 212] width 17 height 5
type input "Re: Tellimusest"
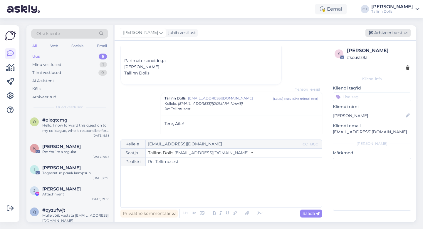
click at [388, 30] on div "Arhiveeri vestlus" at bounding box center [388, 33] width 45 height 8
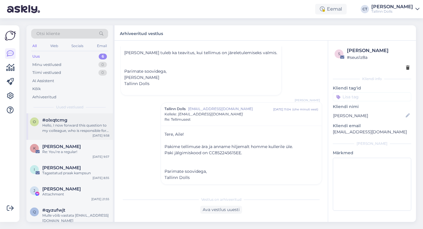
click at [85, 127] on div "Hello, I now forward this question to my colleague, who is responsible for this…" at bounding box center [75, 128] width 67 height 11
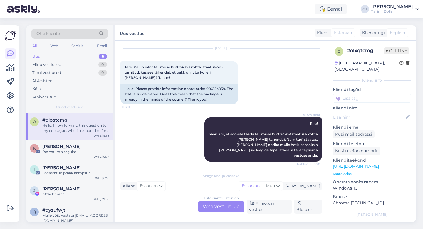
scroll to position [11, 0]
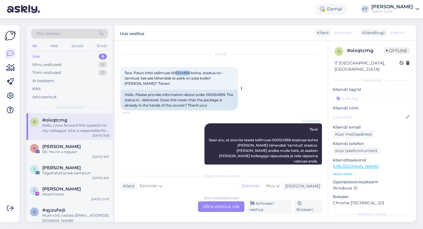
drag, startPoint x: 190, startPoint y: 73, endPoint x: 177, endPoint y: 72, distance: 12.9
click at [177, 72] on span "Tere. Palun infot tellimuse 000124959 kohta. staatus on - tarnitud. kas see täh…" at bounding box center [175, 78] width 100 height 15
click at [218, 210] on div "Estonian to Estonian Võta vestlus üle" at bounding box center [221, 206] width 46 height 11
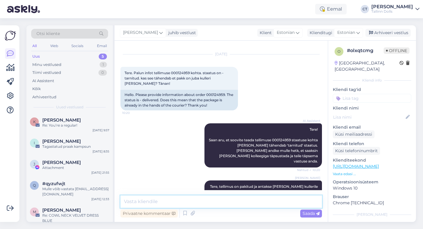
click at [218, 198] on textarea at bounding box center [221, 201] width 202 height 12
click at [157, 201] on textarea at bounding box center [221, 201] width 202 height 12
paste textarea "Et tobedat olukorda Teile pisutki korvata, saadame Teile 30€ Tallinn Dolls kink…"
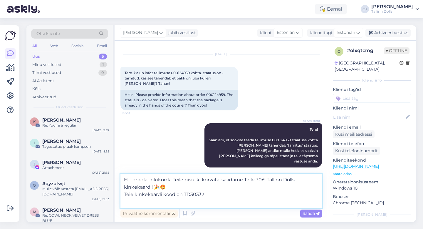
click at [123, 179] on textarea "Et tobedat olukorda Teile pisutki korvata, saadame Teile 30€ Tallinn Dolls kink…" at bounding box center [221, 190] width 202 height 34
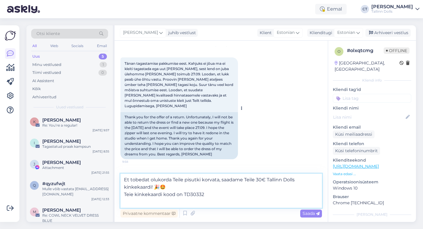
scroll to position [514, 0]
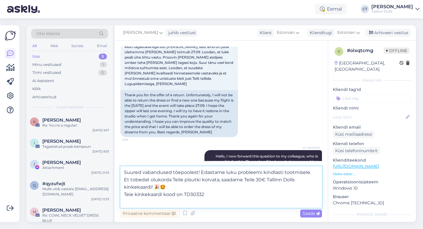
click at [186, 185] on textarea "Suured vabandused tõepoolest! Edastame luku probleemi kindlasti tootmisele. Et …" at bounding box center [221, 186] width 202 height 41
click at [124, 194] on textarea "Suured vabandused tõepoolest! Edastame luku probleemi kindlasti tootmisele. Et …" at bounding box center [221, 186] width 202 height 41
click at [212, 196] on textarea "Suured vabandused tõepoolest! Edastame luku probleemi kindlasti tootmisele. Et …" at bounding box center [221, 186] width 202 height 41
type textarea "Suured vabandused tõepoolest! Edastame luku probleemi kindlasti tootmisele. Et …"
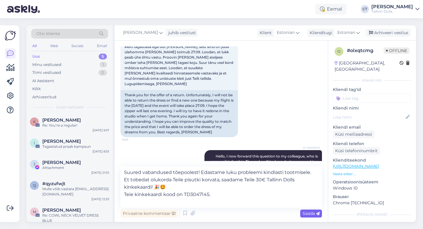
click at [314, 214] on span "Saada" at bounding box center [311, 212] width 17 height 5
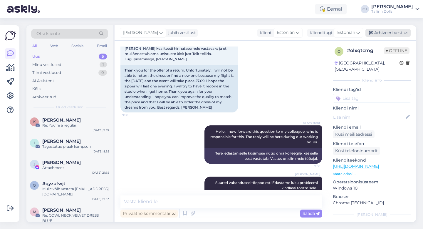
click at [390, 33] on div "Arhiveeri vestlus" at bounding box center [388, 33] width 45 height 8
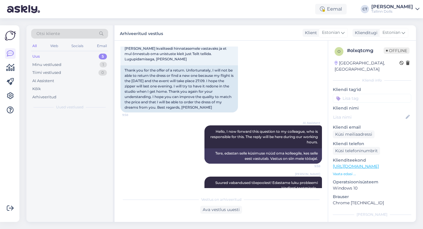
scroll to position [541, 0]
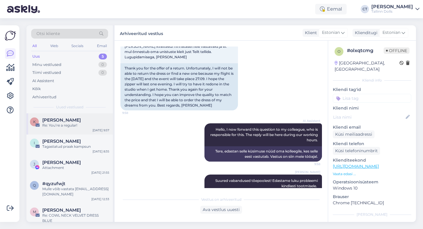
click at [86, 127] on div "Re: You’re a regular!" at bounding box center [75, 125] width 67 height 5
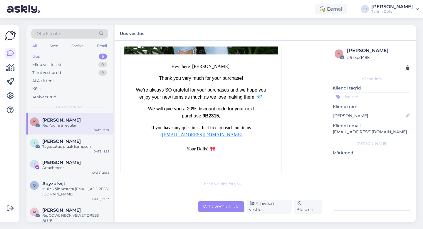
scroll to position [2885, 0]
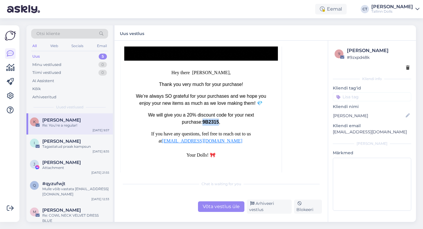
drag, startPoint x: 191, startPoint y: 120, endPoint x: 208, endPoint y: 121, distance: 17.3
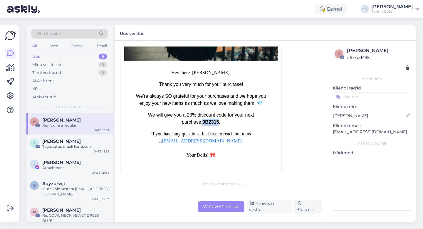
click at [208, 121] on p "We will give you a 20% discount code for your next purchase: 9B2315 ," at bounding box center [201, 118] width 136 height 14
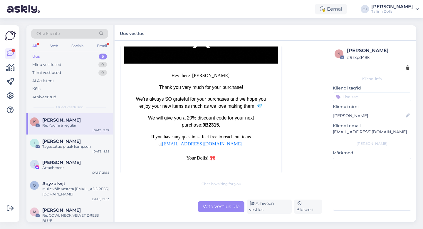
scroll to position [2881, 0]
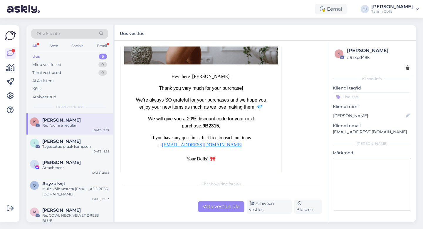
click at [225, 207] on div "Võta vestlus üle" at bounding box center [221, 206] width 46 height 11
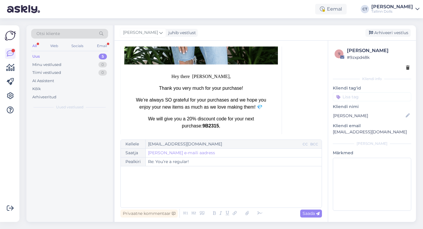
scroll to position [2568, 0]
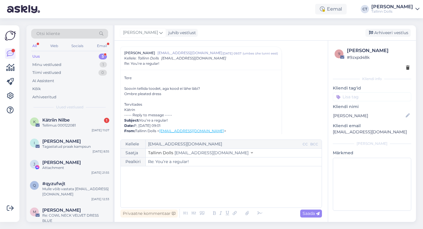
click at [226, 193] on div "﻿" at bounding box center [221, 186] width 195 height 35
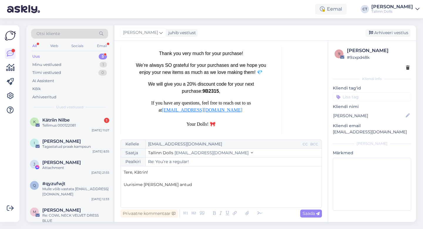
scroll to position [2922, 0]
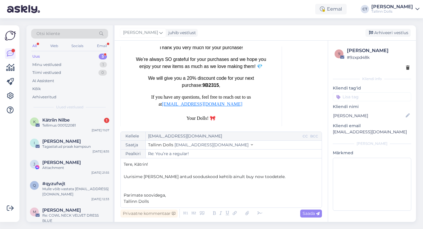
click at [309, 219] on div "Vestlus [PERSON_NAME] Tallinn Dolls [EMAIL_ADDRESS][DOMAIN_NAME] [DATE] 11:29 (…" at bounding box center [221, 131] width 213 height 181
click at [309, 213] on span "Saada" at bounding box center [311, 212] width 17 height 5
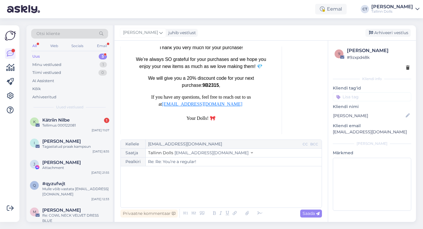
type input "Re: Re: You’re a regular!"
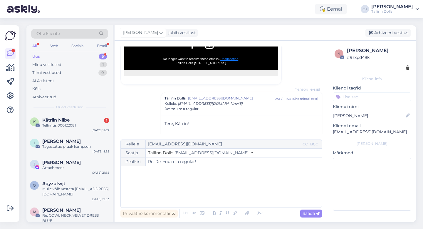
scroll to position [3376, 0]
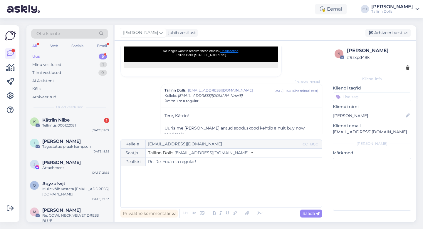
click at [382, 37] on div "[PERSON_NAME] juhib vestlust [GEOGRAPHIC_DATA] vestlus" at bounding box center [265, 32] width 301 height 15
click at [382, 35] on div "Arhiveeri vestlus" at bounding box center [388, 33] width 45 height 8
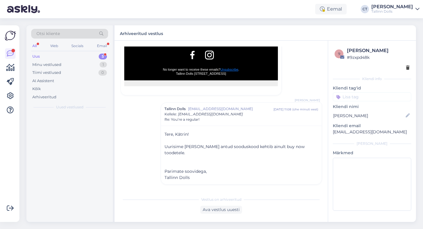
scroll to position [3351, 0]
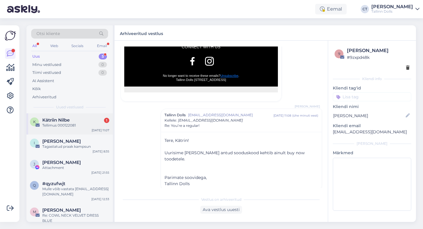
click at [92, 133] on div "K Kätriin Nilbe 1 Tellimus 000122081 [DATE] 11:07" at bounding box center [69, 123] width 86 height 21
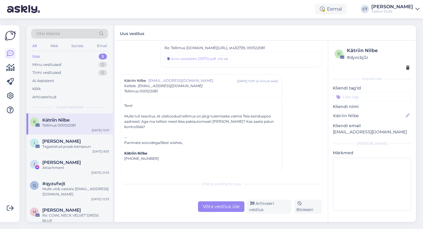
scroll to position [55, 0]
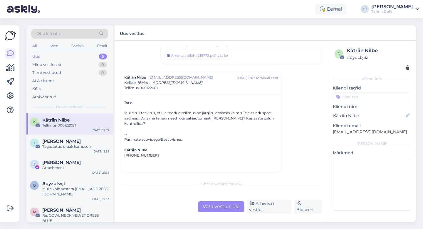
click at [217, 207] on div "Võta vestlus üle" at bounding box center [221, 206] width 46 height 11
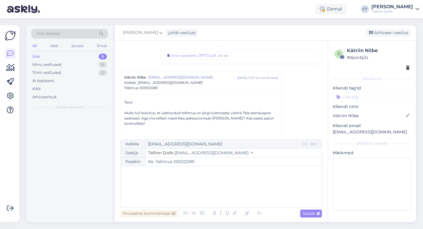
scroll to position [79, 0]
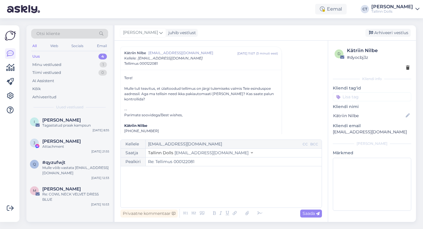
click at [217, 195] on div "﻿" at bounding box center [221, 186] width 195 height 35
click at [126, 173] on span "tere, Kätriin!" at bounding box center [136, 171] width 25 height 5
click at [160, 187] on div "Tere, Kätriin!" at bounding box center [221, 186] width 195 height 35
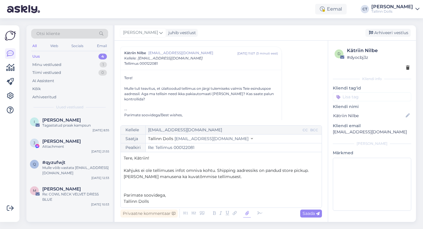
click at [247, 210] on icon at bounding box center [247, 213] width 8 height 8
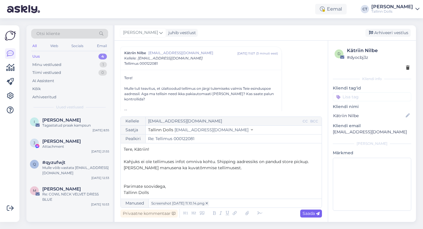
click at [313, 212] on span "Saada" at bounding box center [311, 212] width 17 height 5
type input "Re: Tellimus 000122081"
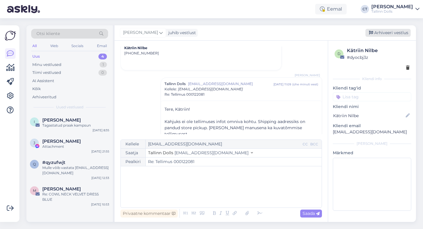
click at [384, 33] on div "Arhiveeri vestlus" at bounding box center [388, 33] width 45 height 8
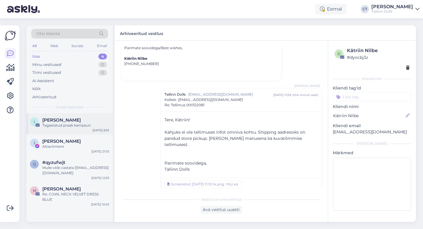
click at [65, 125] on div "Tagastatud praak kampsun" at bounding box center [75, 125] width 67 height 5
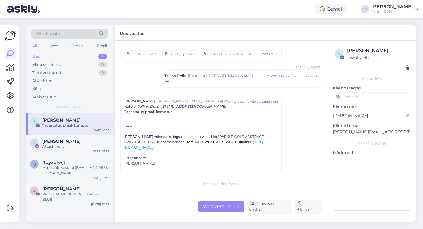
scroll to position [133, 0]
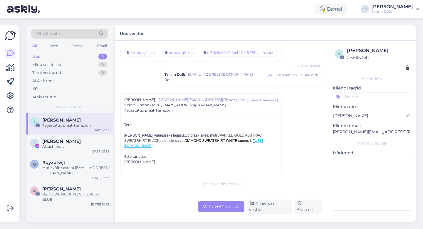
click at [226, 208] on div "Võta vestlus üle" at bounding box center [221, 206] width 46 height 11
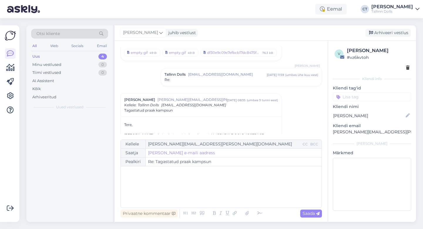
scroll to position [180, 0]
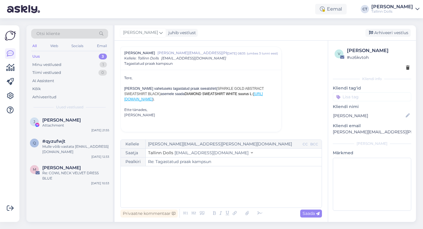
click at [230, 188] on div "﻿" at bounding box center [221, 186] width 195 height 35
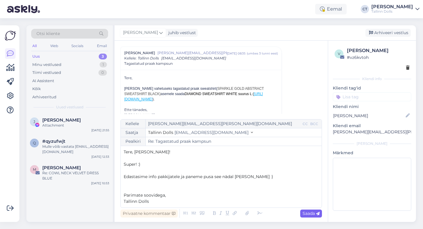
click at [308, 211] on span "Saada" at bounding box center [311, 212] width 17 height 5
type input "Re: Re: Tagastatud praak kampsun"
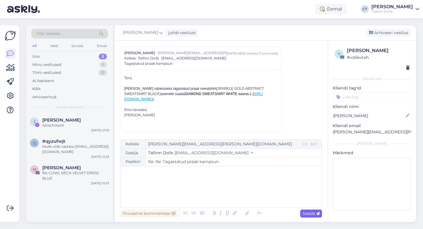
scroll to position [253, 0]
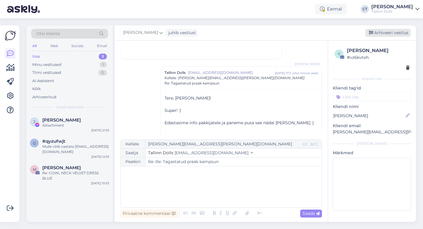
click at [391, 33] on div "Arhiveeri vestlus" at bounding box center [388, 33] width 45 height 8
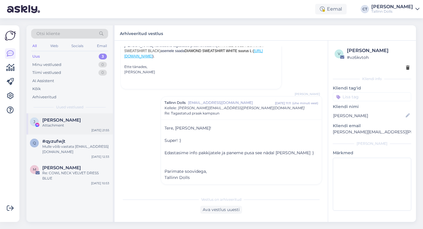
click at [60, 118] on span "[PERSON_NAME]" at bounding box center [61, 119] width 38 height 5
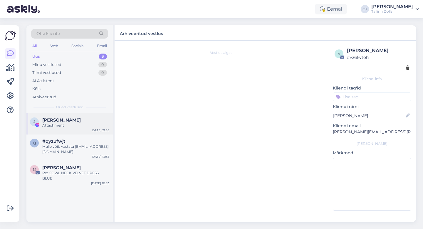
scroll to position [1290, 0]
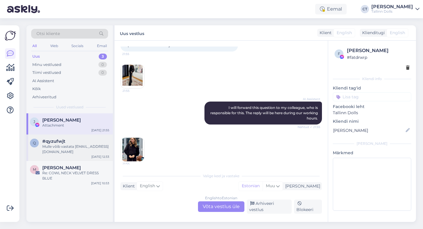
click at [73, 143] on div "#qyzufwjt" at bounding box center [75, 140] width 67 height 5
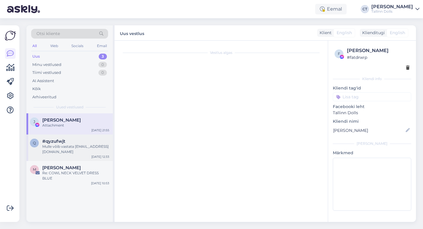
scroll to position [123, 0]
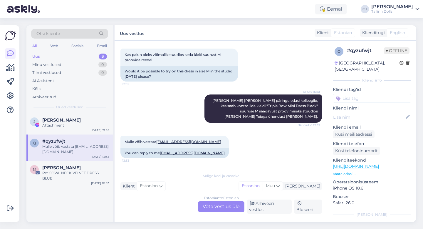
click at [40, 55] on div "Uus 3" at bounding box center [69, 56] width 77 height 8
click at [38, 58] on div "Uus" at bounding box center [36, 56] width 8 height 6
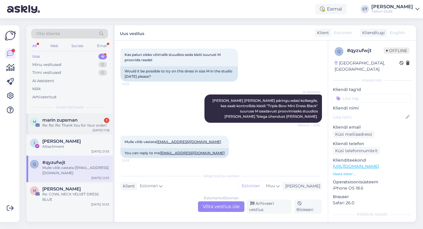
click at [69, 130] on div "m marin zupsman 1 Re: Re: Re: Thank You for Your order! [DATE] 11:18" at bounding box center [69, 123] width 86 height 21
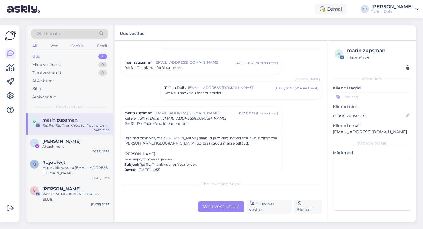
scroll to position [58, 0]
click at [210, 89] on span "Re: Re: Thank You for Your order!" at bounding box center [194, 91] width 58 height 5
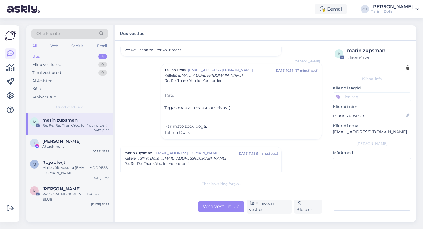
click at [229, 205] on div "Võta vestlus üle" at bounding box center [221, 206] width 46 height 11
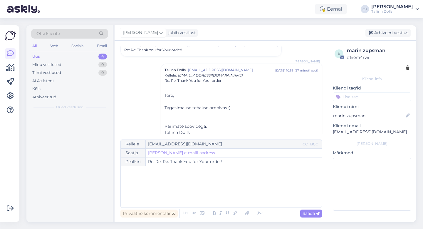
scroll to position [175, 0]
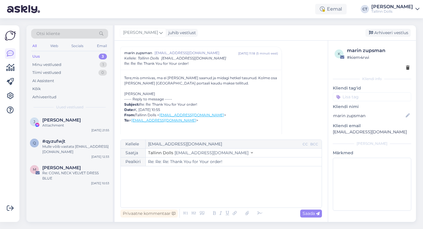
click at [226, 193] on div "﻿" at bounding box center [221, 186] width 195 height 35
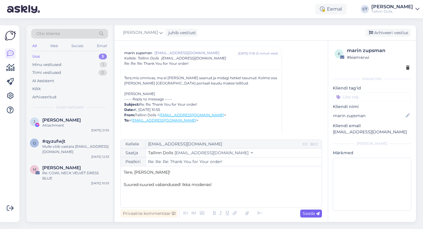
click at [300, 216] on div "Saada" at bounding box center [311, 213] width 22 height 8
type input "Re: Re: Re: Re: Thank You for Your order!"
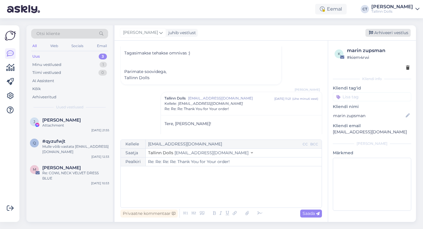
click at [390, 35] on div "Arhiveeri vestlus" at bounding box center [388, 33] width 45 height 8
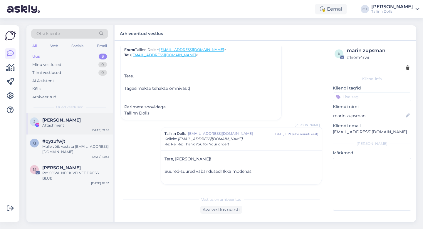
click at [84, 123] on div "Attachment" at bounding box center [75, 125] width 67 height 5
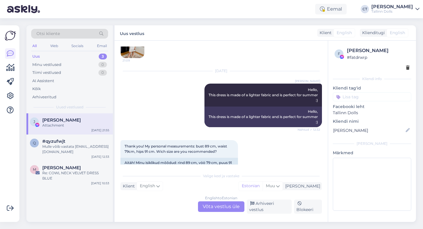
scroll to position [1290, 0]
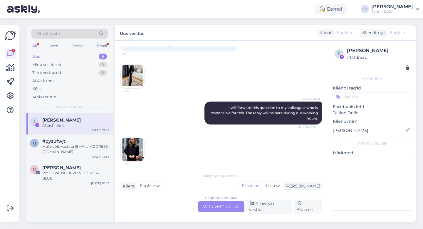
click at [38, 56] on div "Uus" at bounding box center [36, 56] width 8 height 6
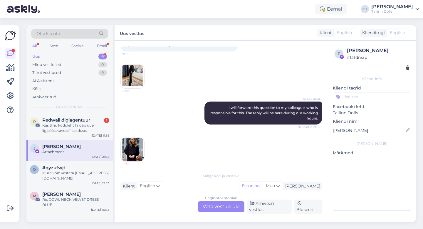
click at [59, 126] on div "Kas Sinu koduleht täidab uue ligipääsetavuse* seaduse kohustused?" at bounding box center [75, 128] width 67 height 11
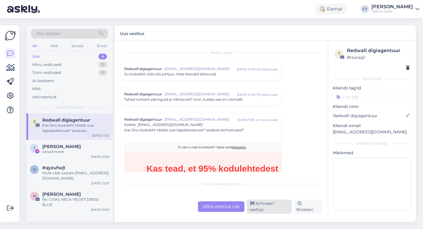
click at [264, 209] on div "Arhiveeri vestlus" at bounding box center [269, 206] width 45 height 14
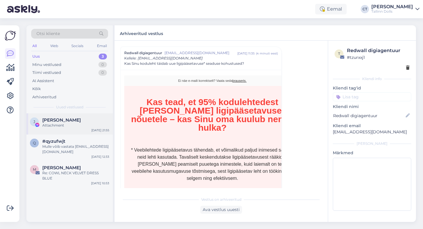
click at [69, 125] on div "Attachment" at bounding box center [75, 125] width 67 height 5
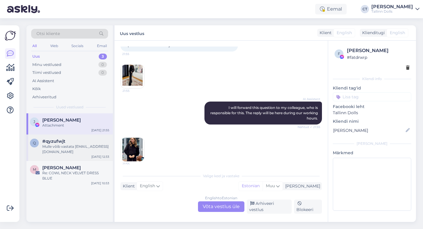
click at [75, 144] on div "Mulle võib vastata [EMAIL_ADDRESS][DOMAIN_NAME]" at bounding box center [75, 149] width 67 height 11
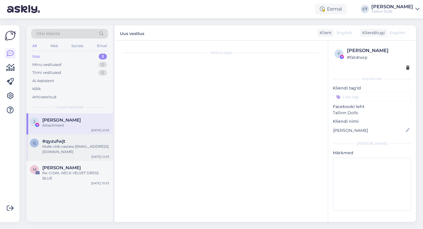
scroll to position [0, 0]
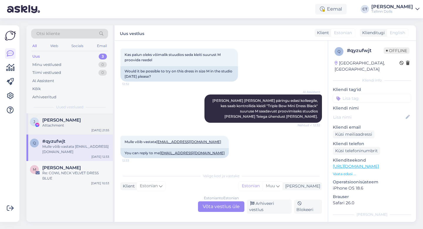
click at [63, 120] on span "[PERSON_NAME]" at bounding box center [61, 119] width 38 height 5
